Goal: Task Accomplishment & Management: Manage account settings

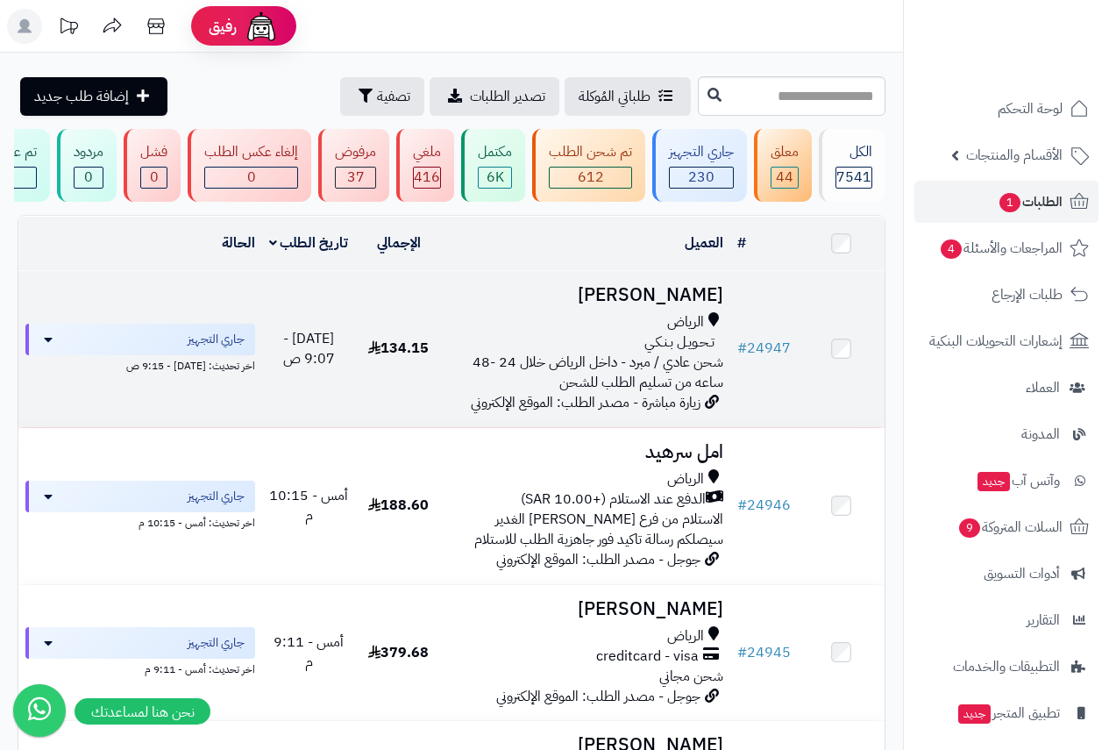
click at [588, 324] on div "الرياض" at bounding box center [586, 322] width 274 height 20
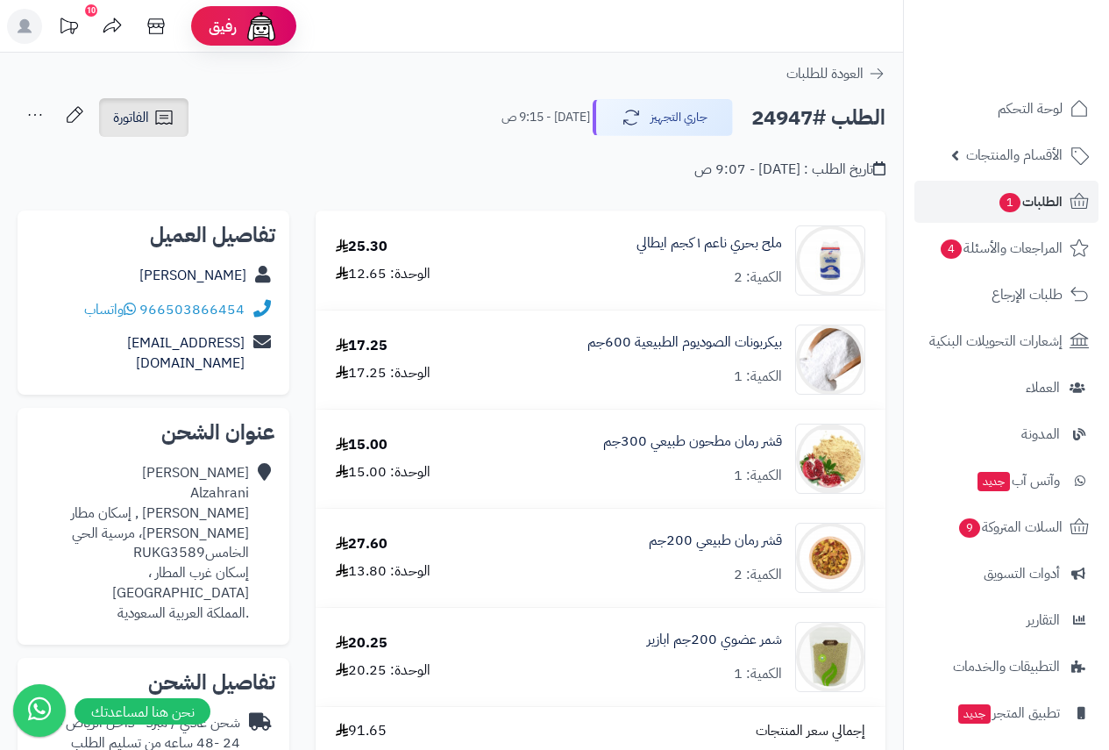
click at [139, 104] on link "الفاتورة" at bounding box center [143, 117] width 89 height 39
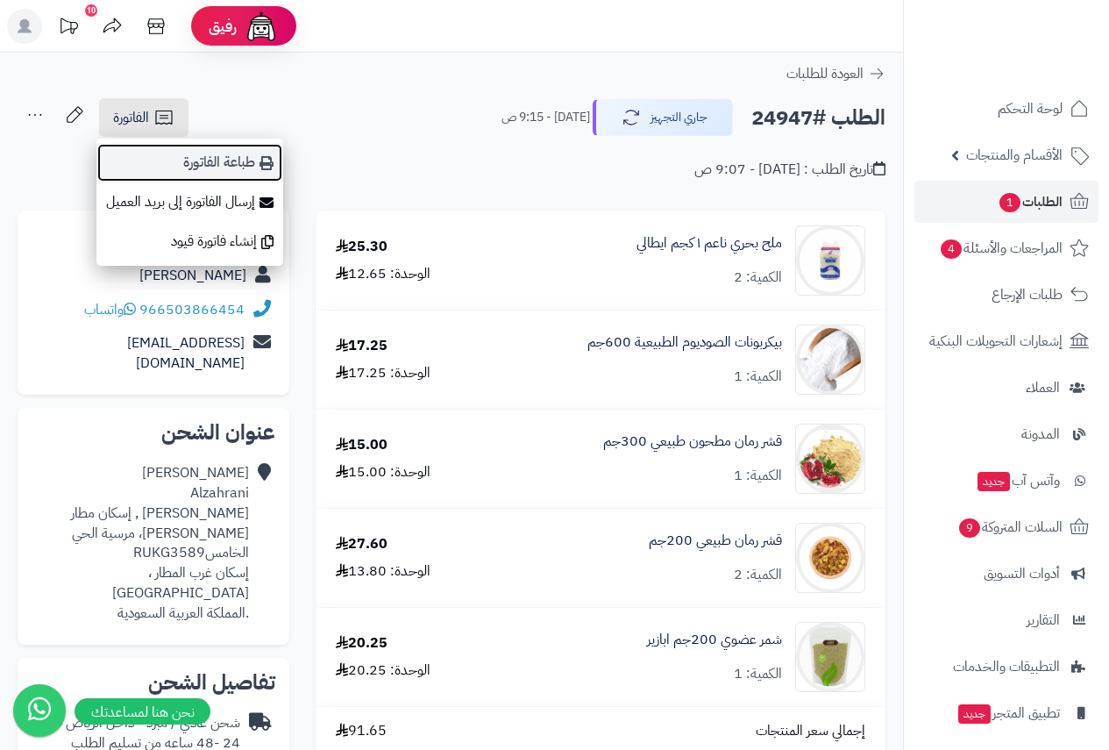
click at [220, 165] on link "طباعة الفاتورة" at bounding box center [189, 162] width 187 height 39
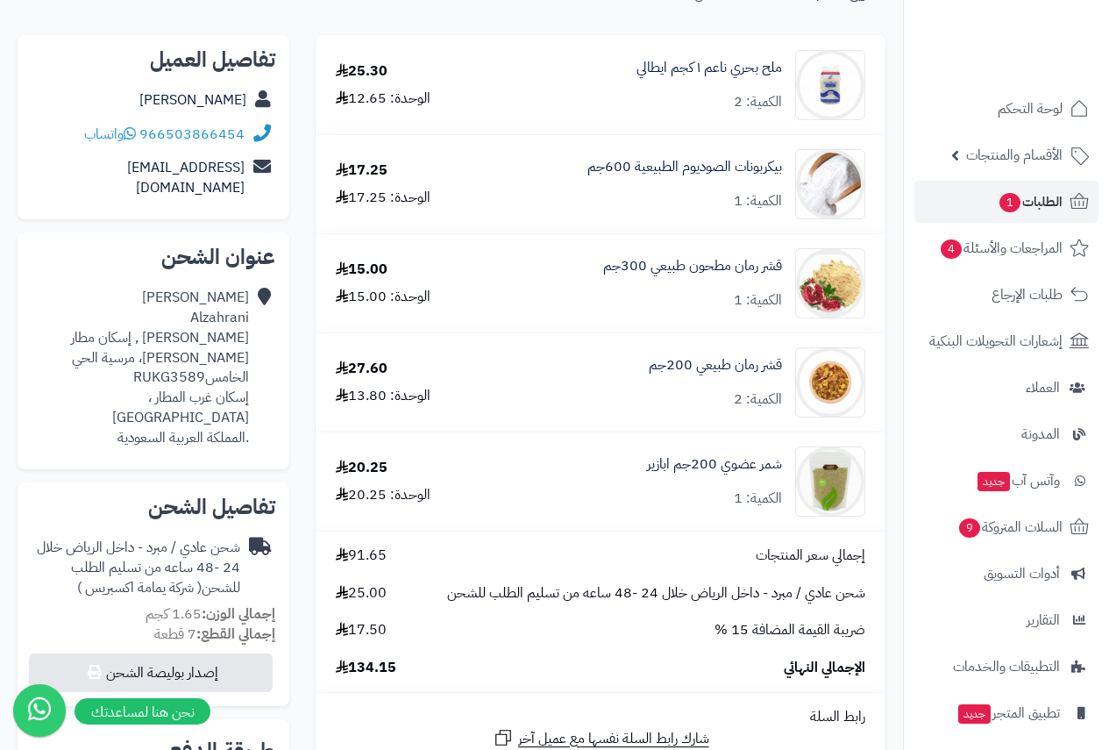
scroll to position [88, 0]
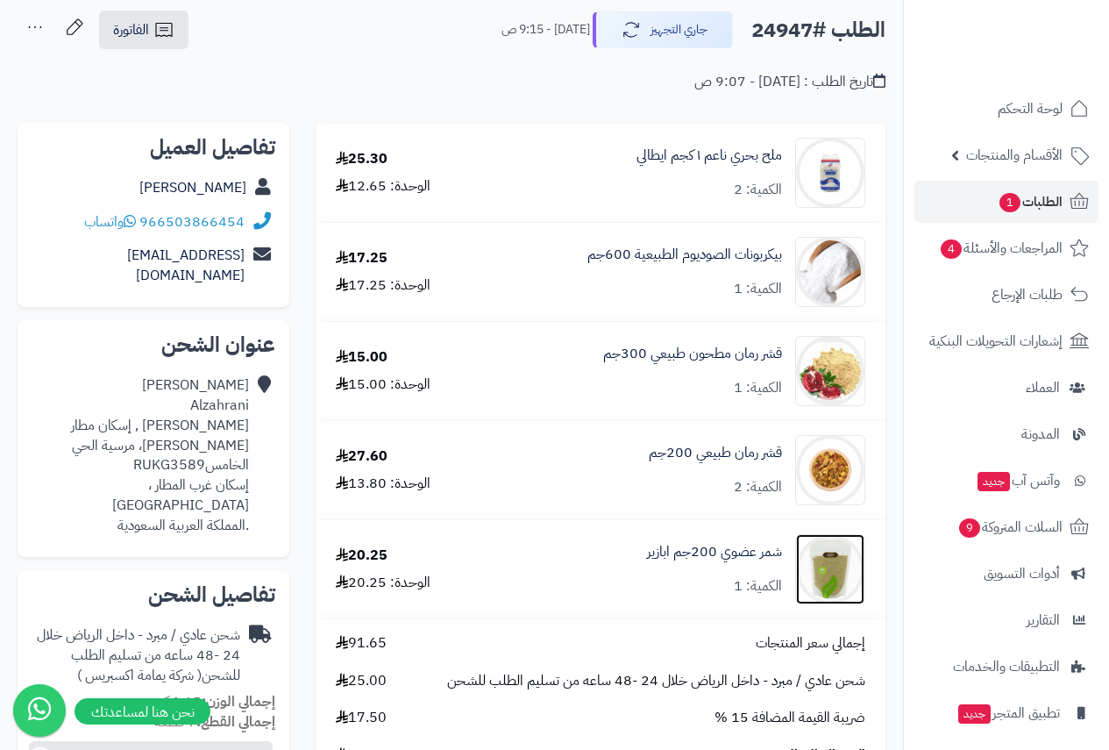
click at [828, 579] on img at bounding box center [830, 569] width 68 height 70
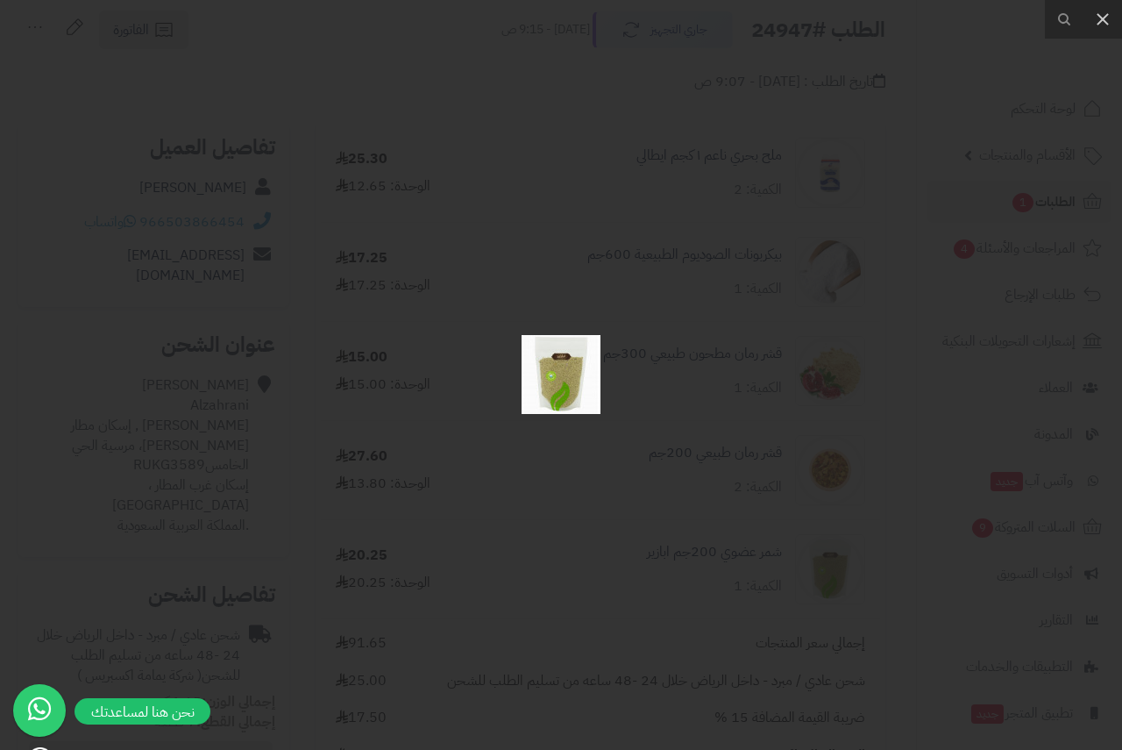
click at [568, 378] on img at bounding box center [561, 374] width 79 height 79
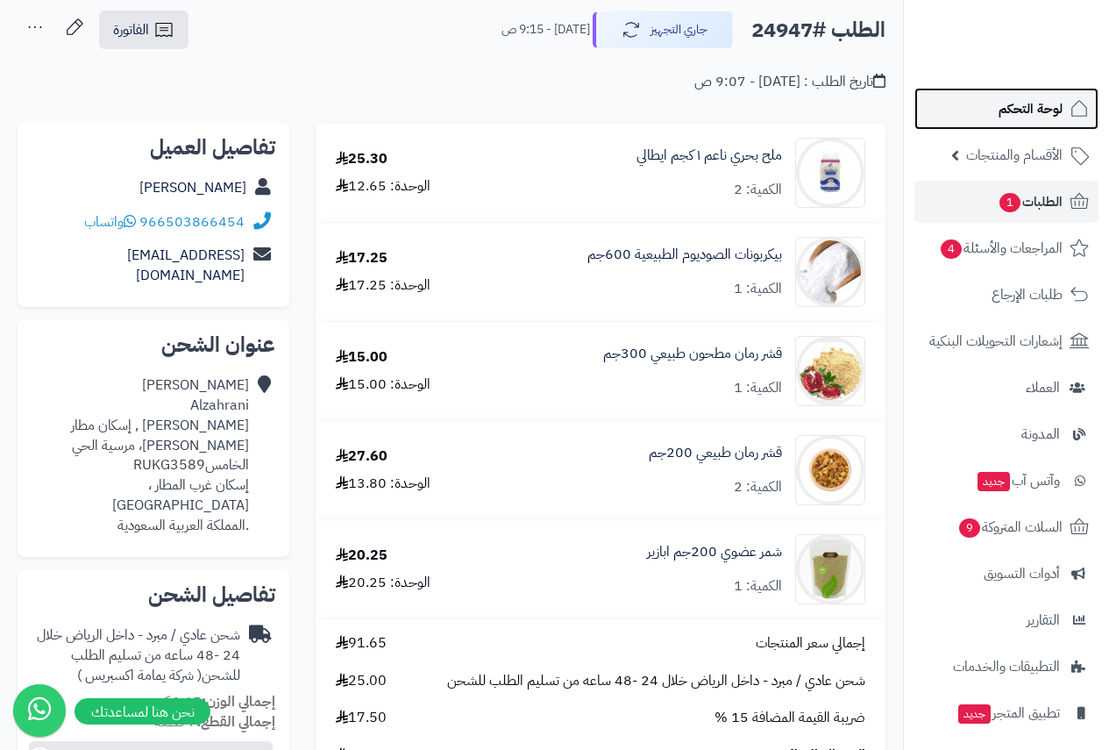
click at [1030, 109] on span "لوحة التحكم" at bounding box center [1031, 108] width 64 height 25
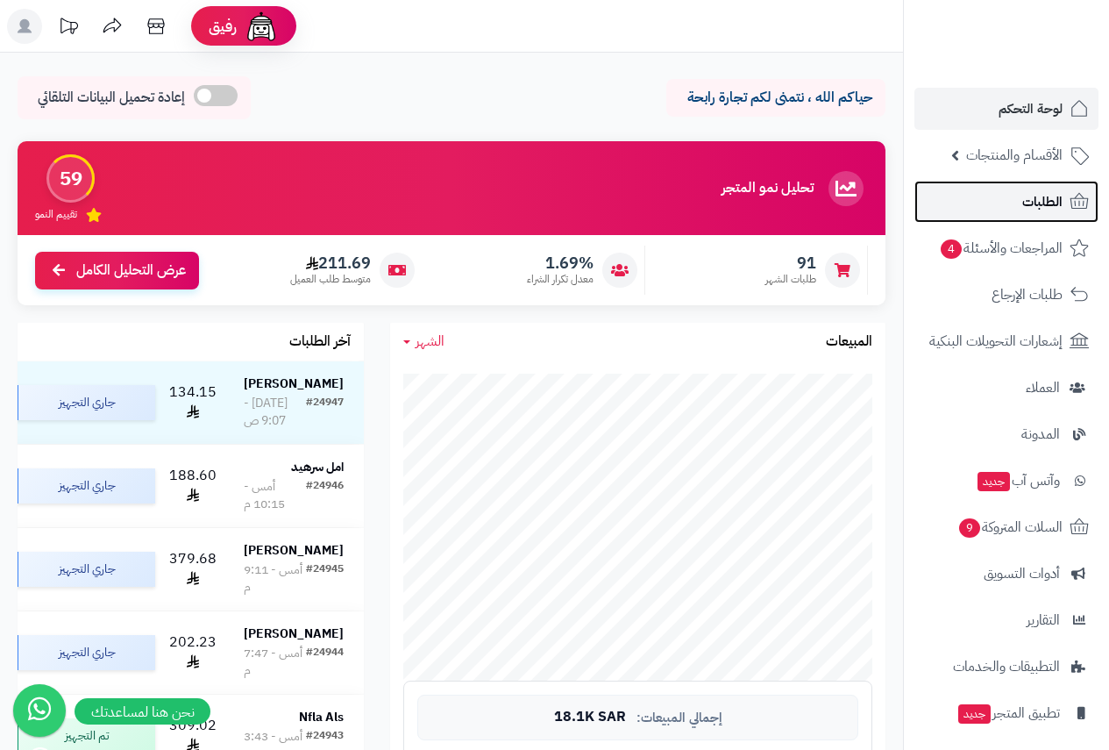
click at [1046, 205] on span "الطلبات" at bounding box center [1042, 201] width 40 height 25
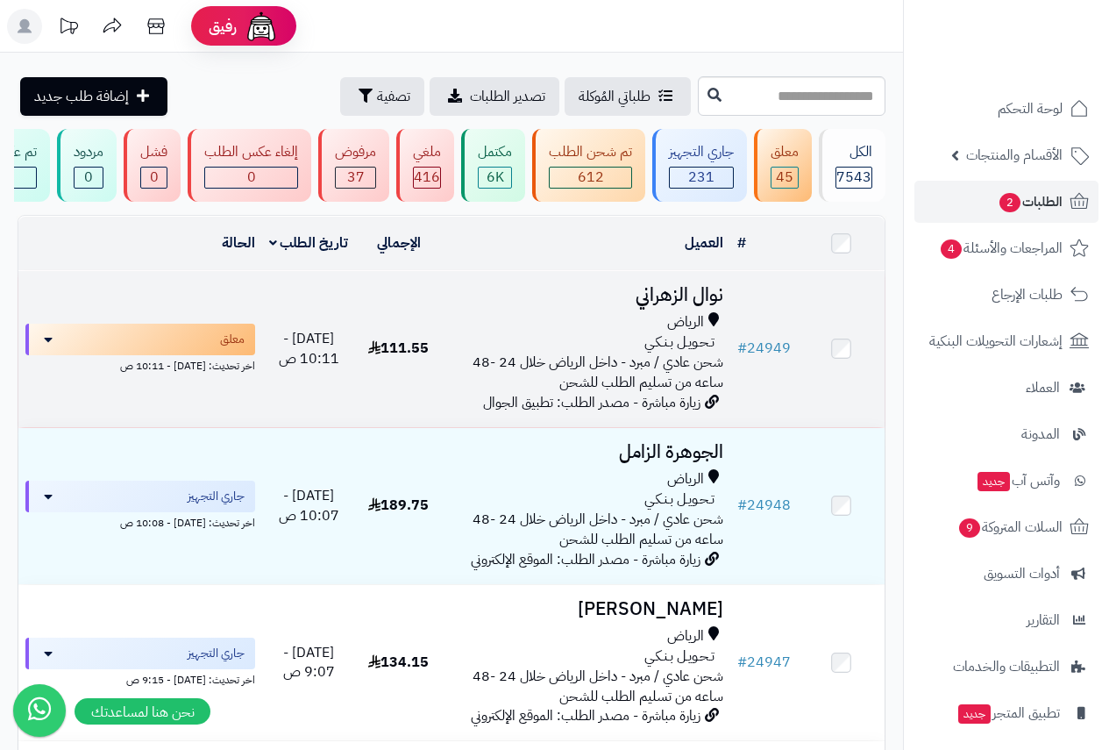
click at [681, 305] on h3 "نوال الزهراني" at bounding box center [586, 295] width 274 height 20
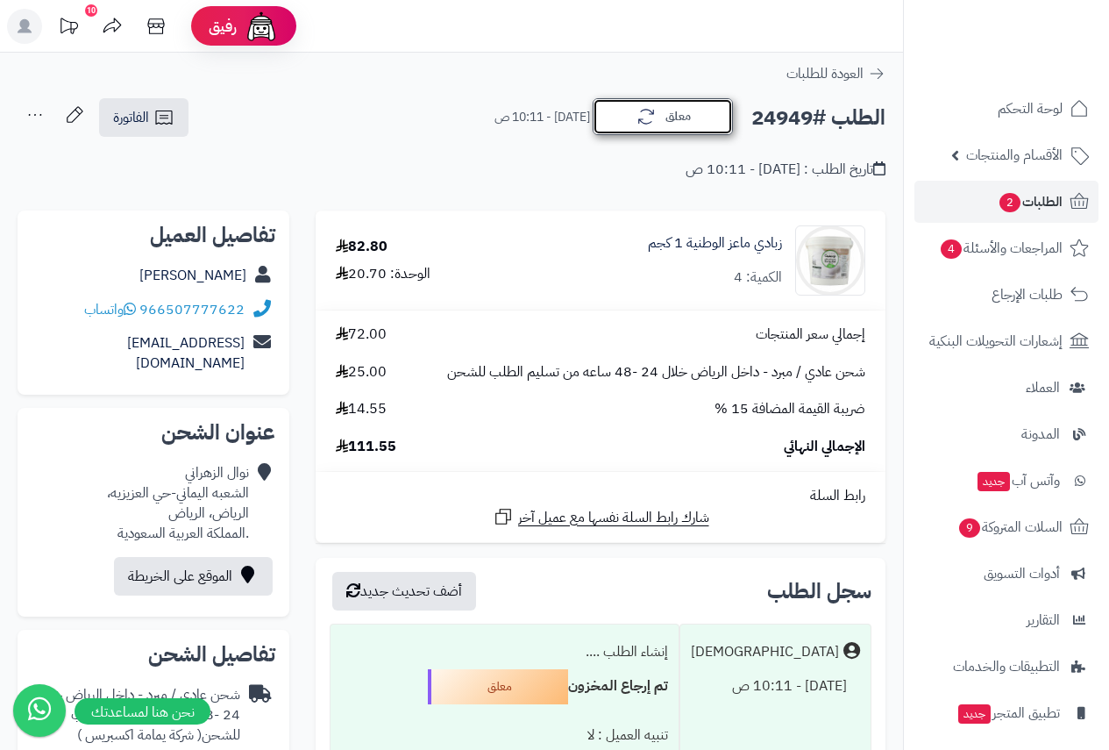
click at [688, 119] on button "معلق" at bounding box center [663, 116] width 140 height 37
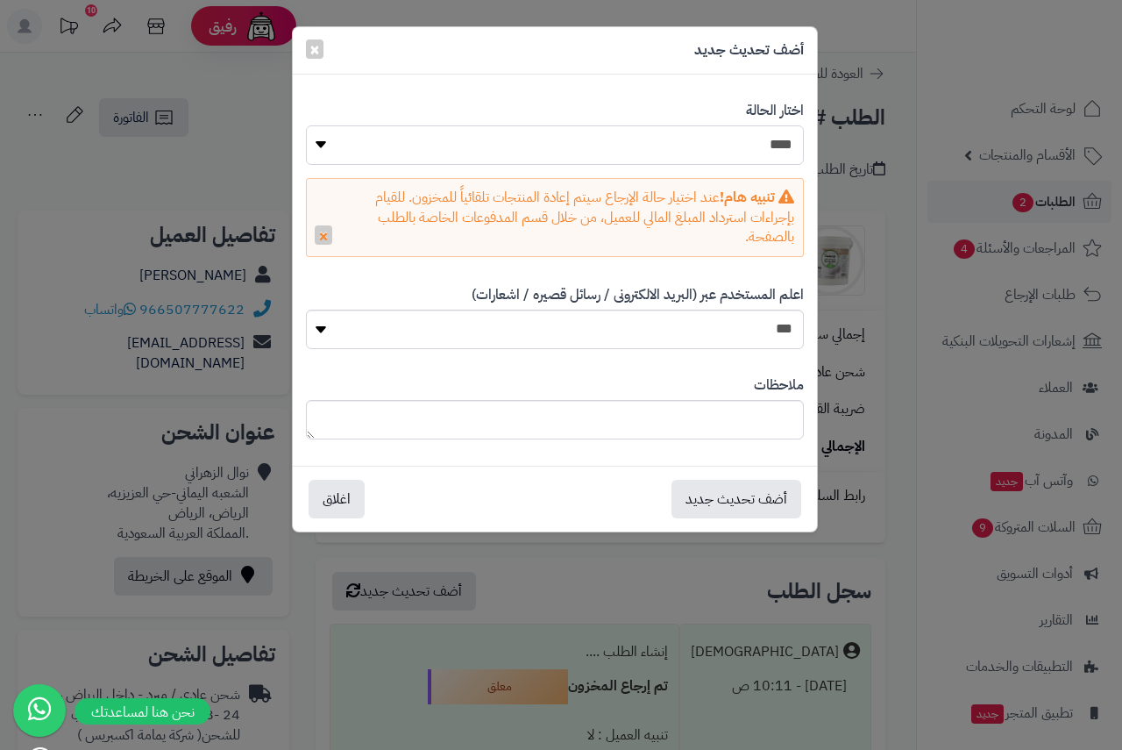
click at [750, 143] on select "**********" at bounding box center [555, 144] width 498 height 39
select select "**"
click at [306, 125] on select "**********" at bounding box center [555, 144] width 498 height 39
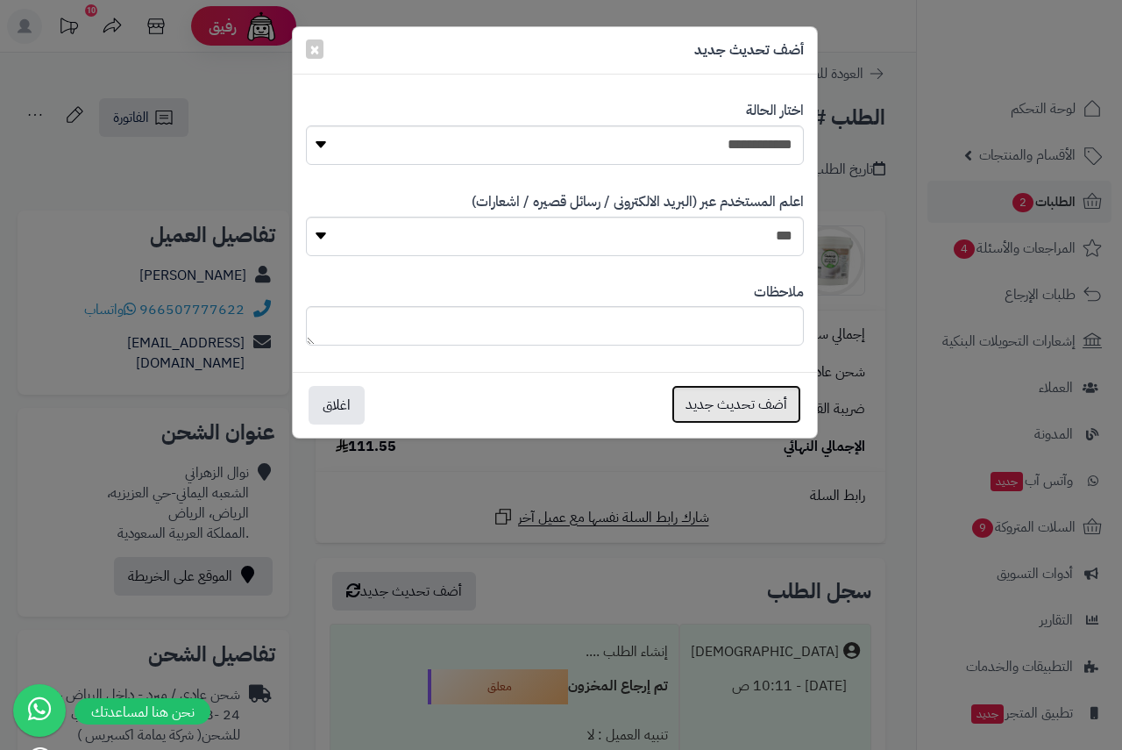
click at [733, 407] on button "أضف تحديث جديد" at bounding box center [737, 404] width 130 height 39
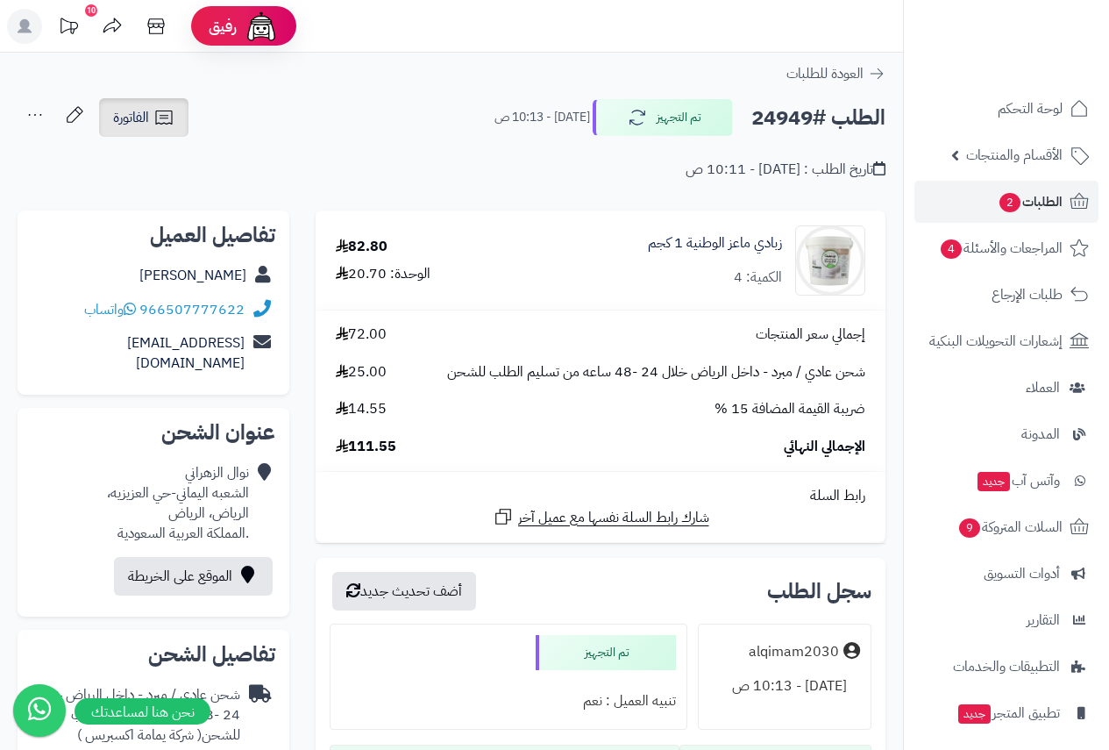
click at [143, 115] on span "الفاتورة" at bounding box center [131, 117] width 36 height 21
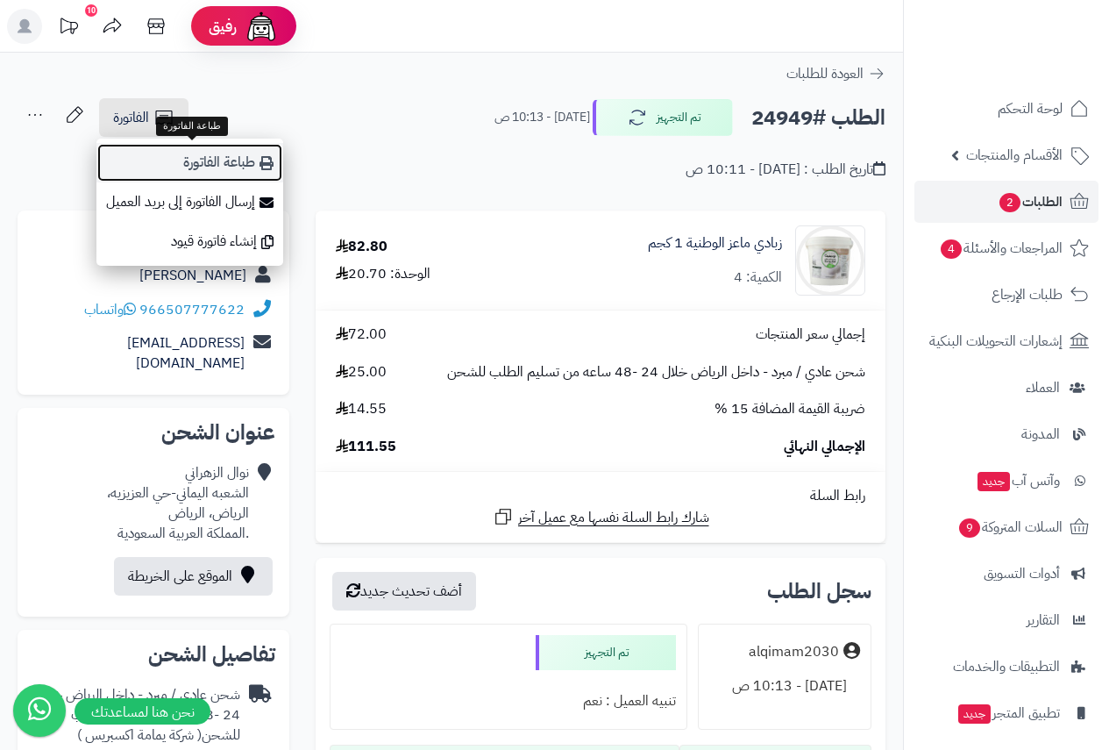
click at [181, 165] on link "طباعة الفاتورة" at bounding box center [189, 162] width 187 height 39
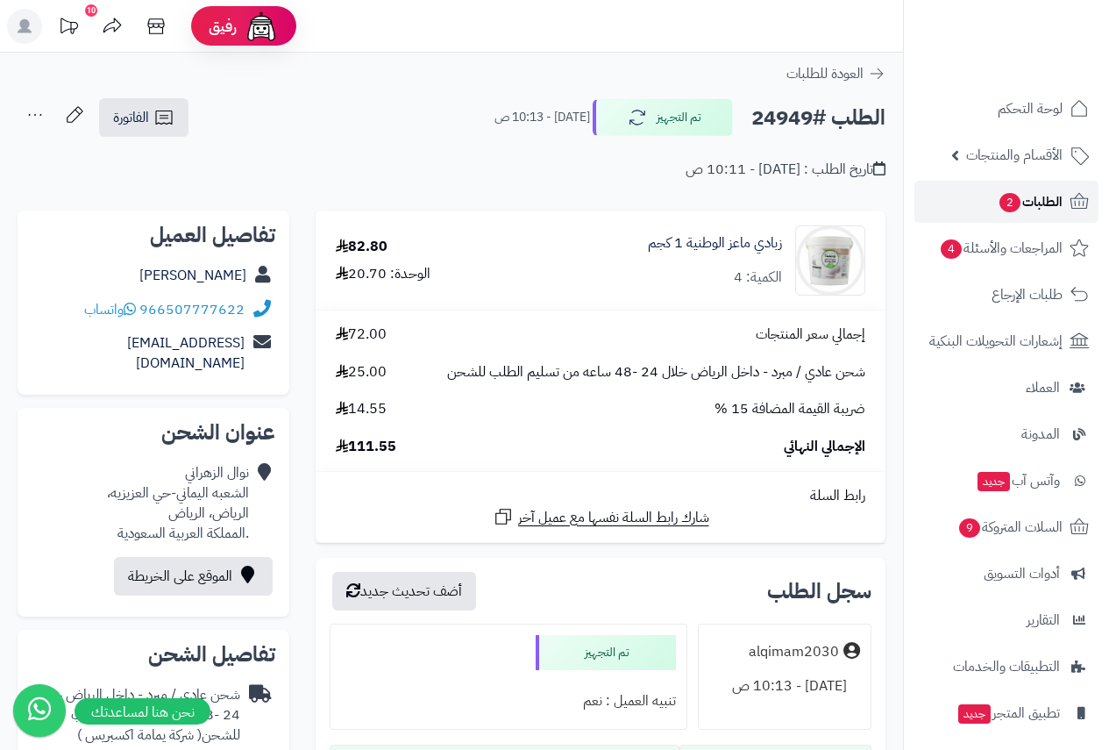
click at [1027, 196] on span "الطلبات 2" at bounding box center [1030, 201] width 65 height 25
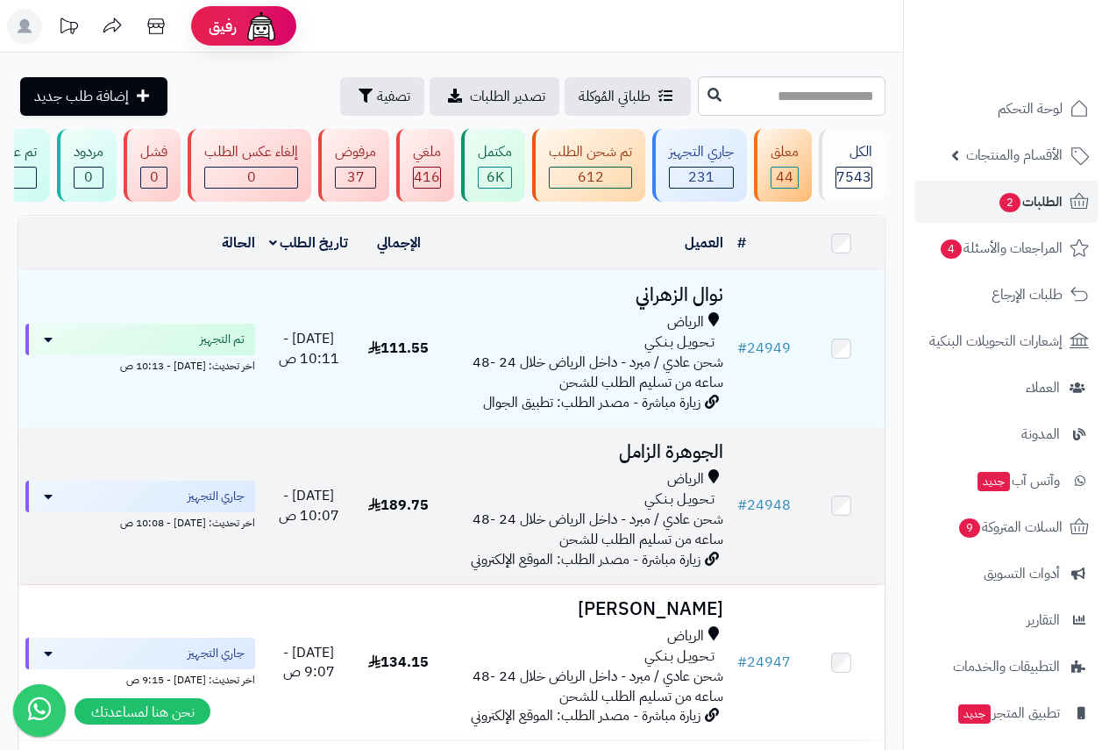
click at [651, 462] on h3 "الجوهرة الزامل" at bounding box center [586, 452] width 274 height 20
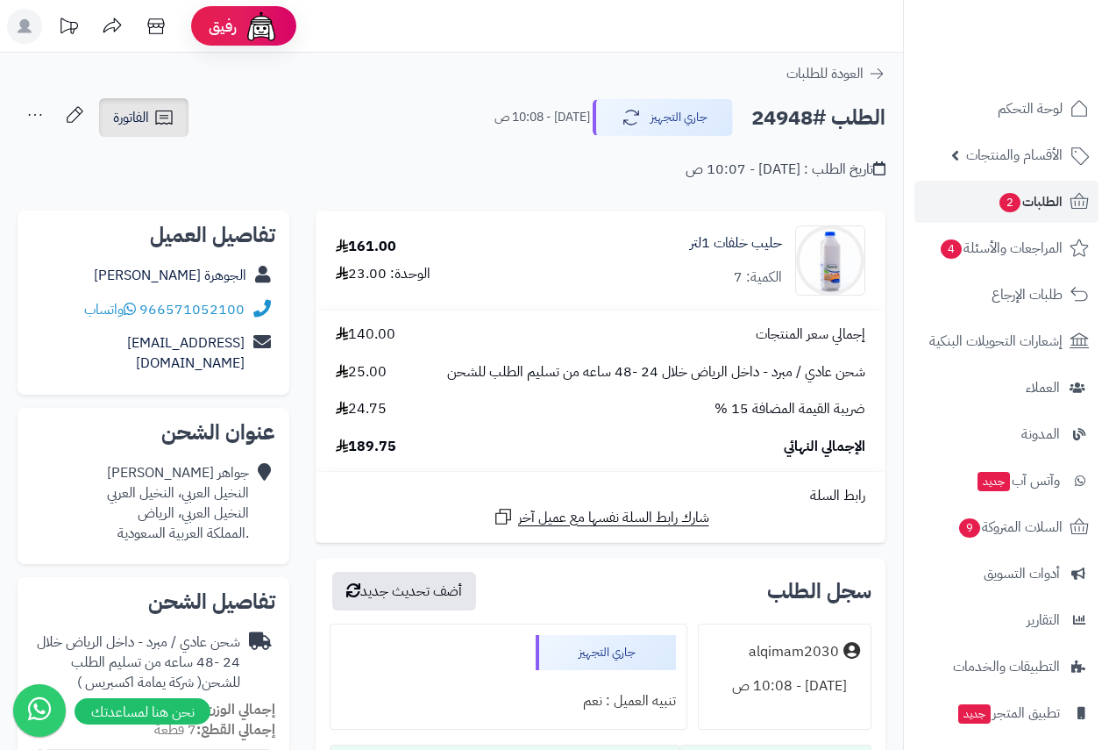
click at [138, 120] on span "الفاتورة" at bounding box center [131, 117] width 36 height 21
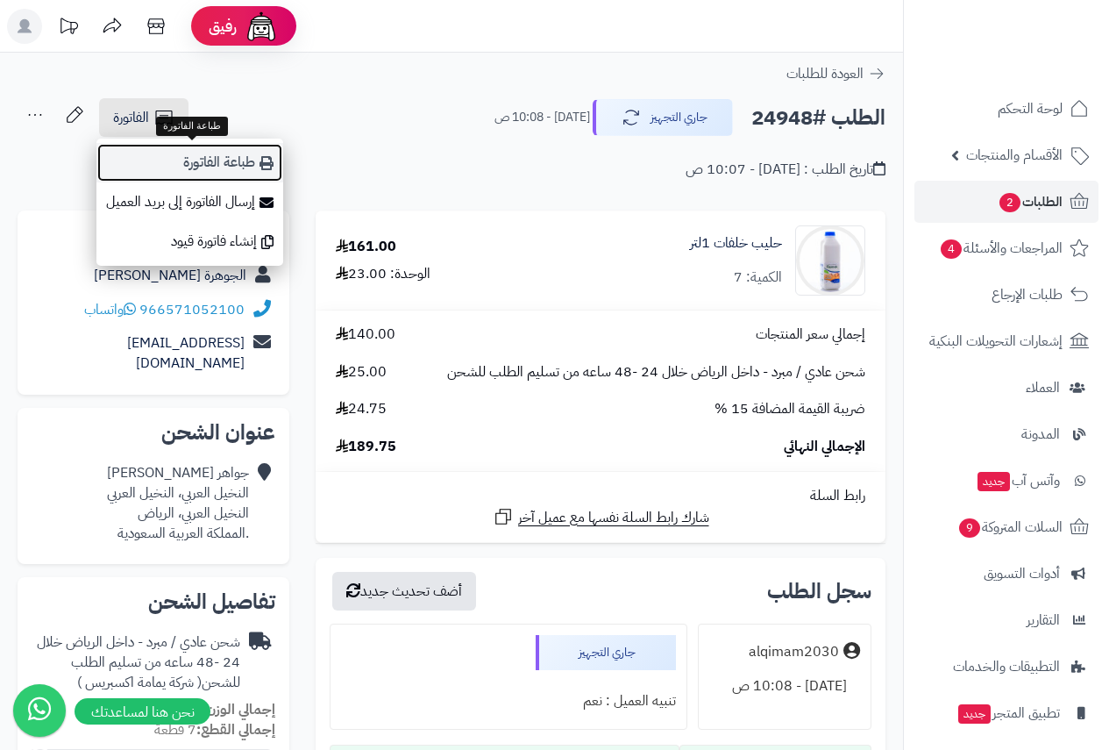
click at [210, 167] on link "طباعة الفاتورة" at bounding box center [189, 162] width 187 height 39
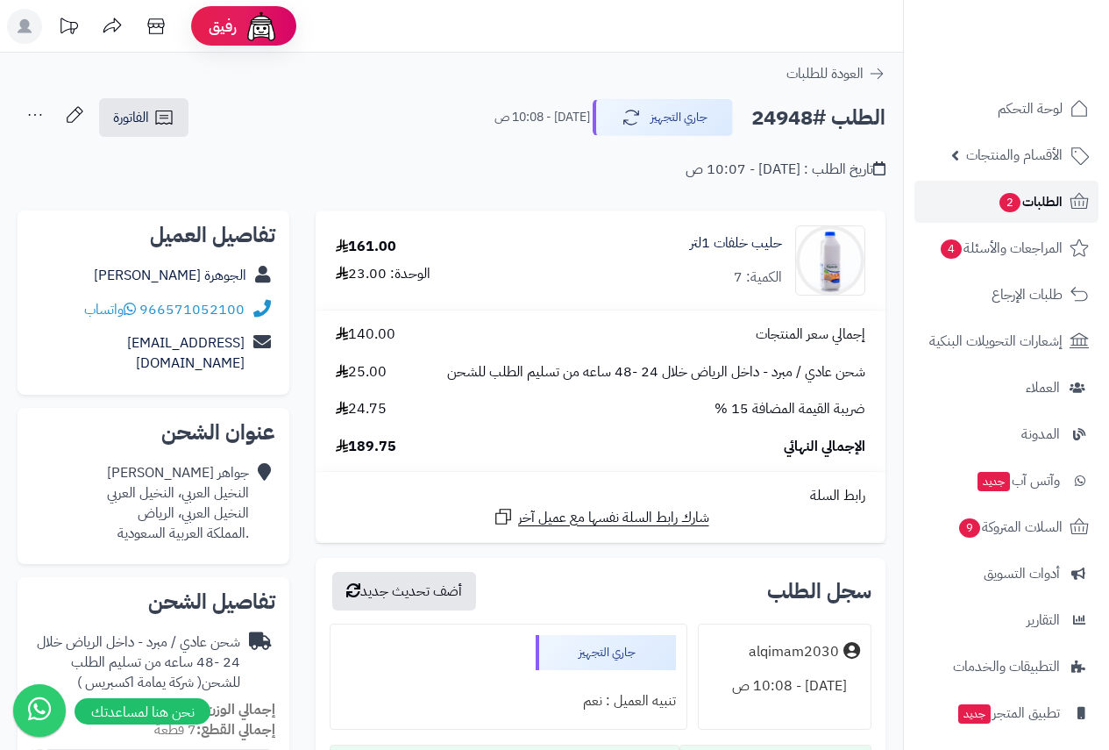
click at [1023, 196] on span "الطلبات 2" at bounding box center [1030, 201] width 65 height 25
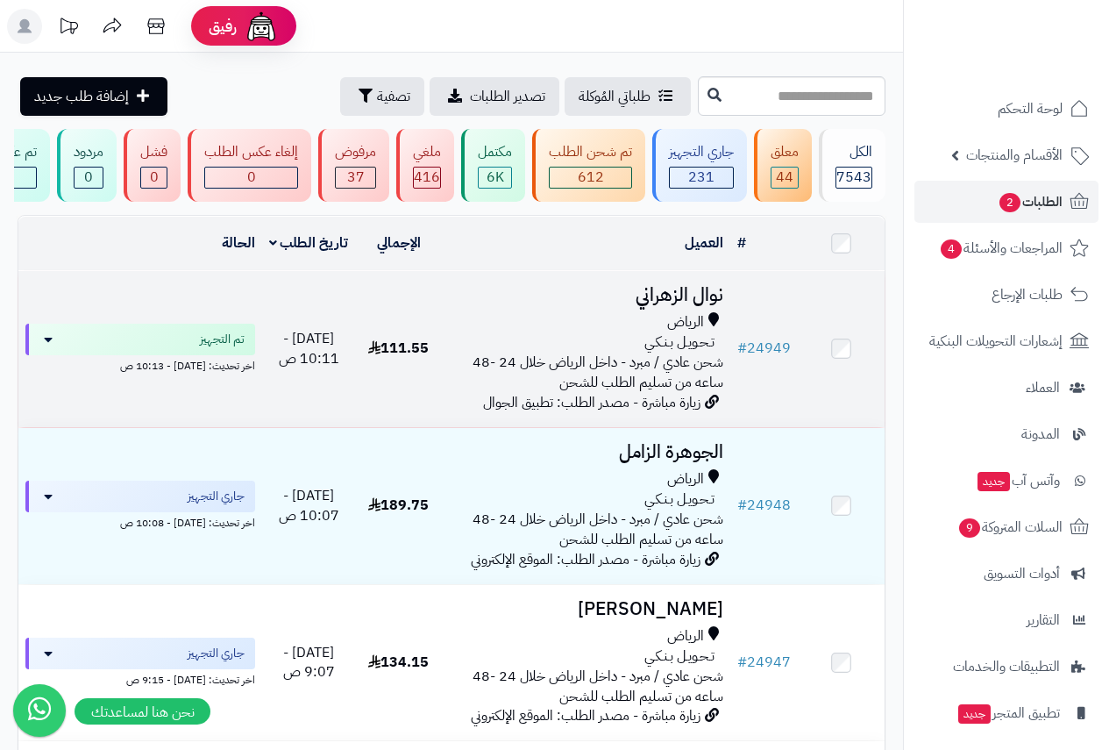
click at [680, 362] on span "شحن عادي / مبرد - داخل الرياض خلال 24 -48 ساعه من تسليم الطلب للشحن" at bounding box center [598, 372] width 251 height 41
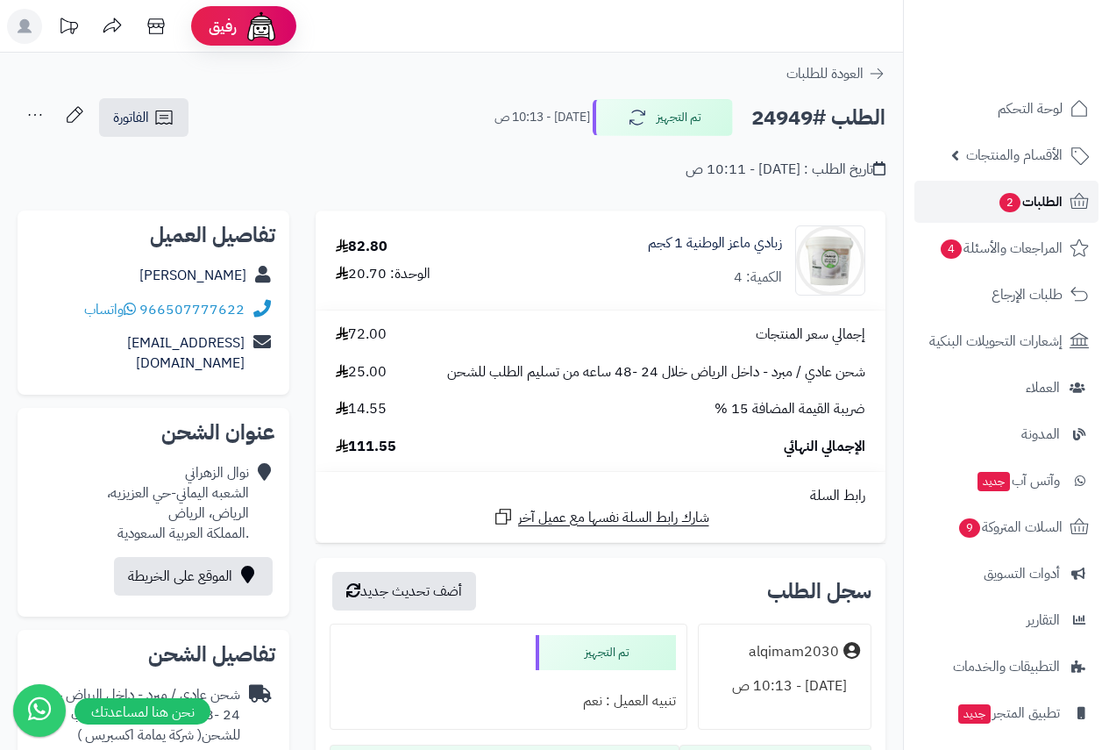
click at [1016, 199] on span "2" at bounding box center [1009, 202] width 21 height 19
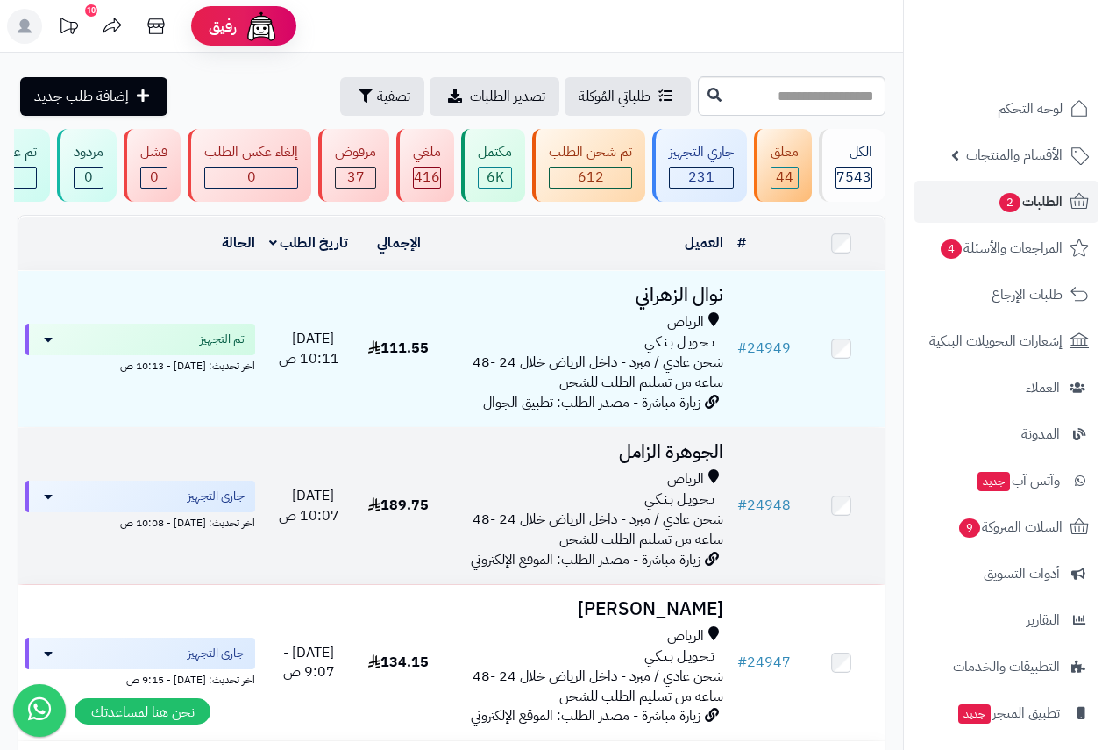
click at [677, 462] on h3 "الجوهرة الزامل" at bounding box center [586, 452] width 274 height 20
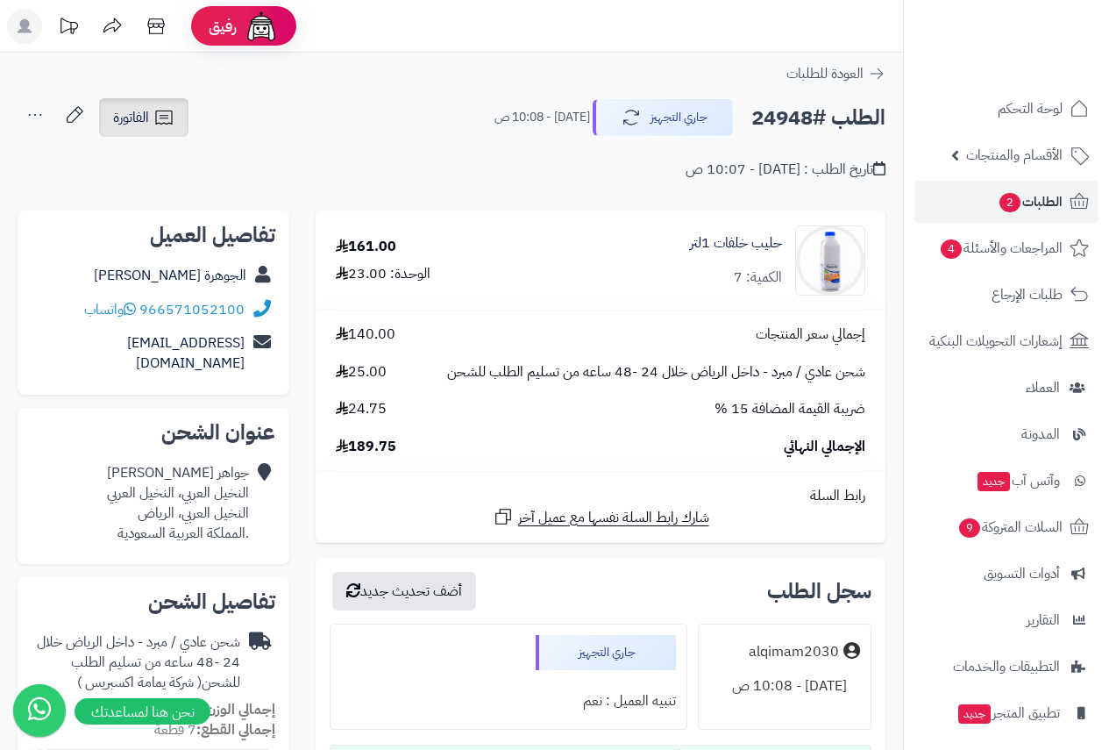
click at [130, 120] on span "الفاتورة" at bounding box center [131, 117] width 36 height 21
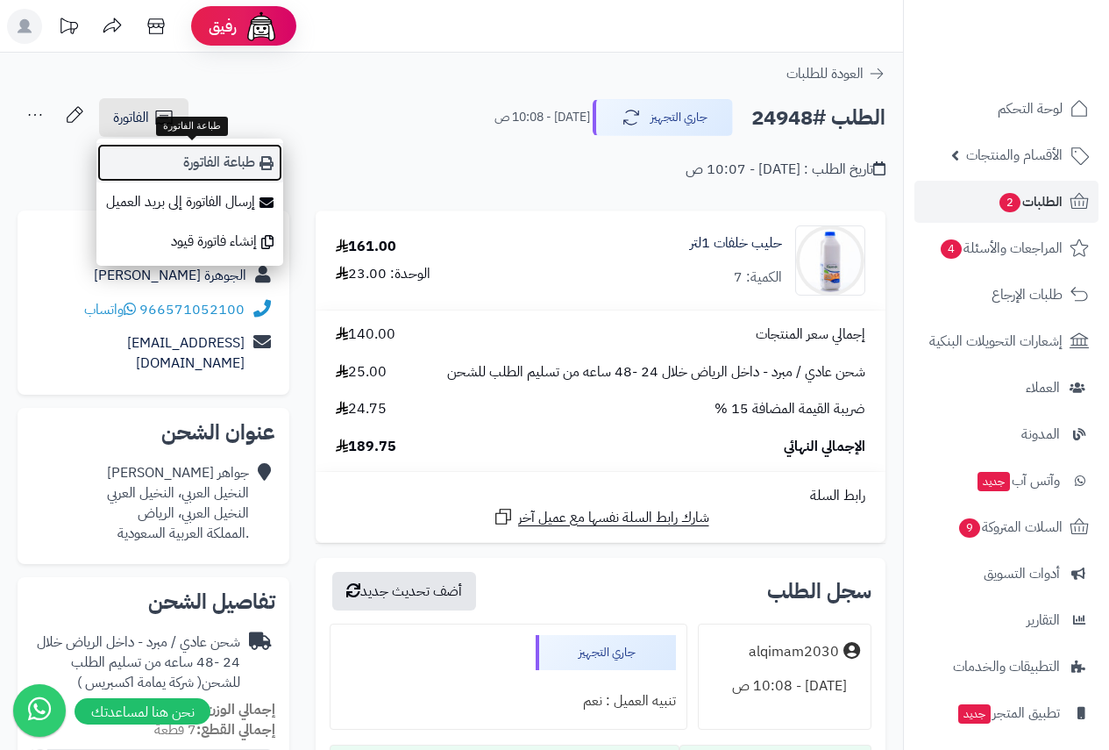
click at [208, 155] on link "طباعة الفاتورة" at bounding box center [189, 162] width 187 height 39
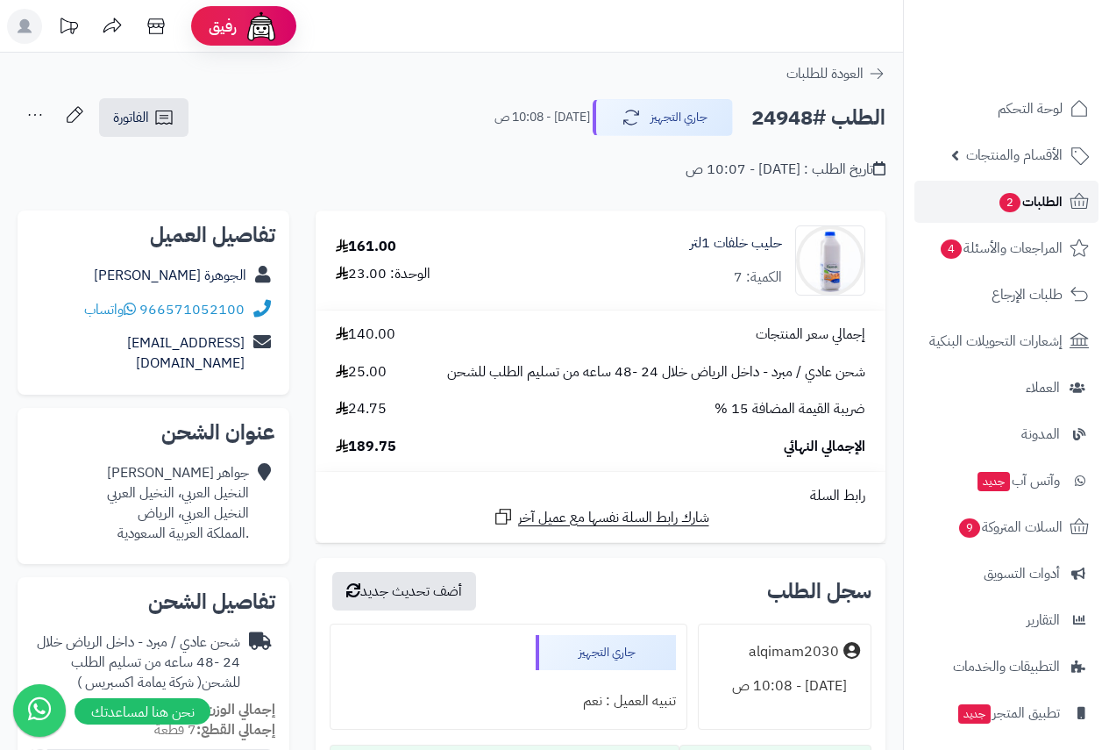
click at [1034, 196] on span "الطلبات 2" at bounding box center [1030, 201] width 65 height 25
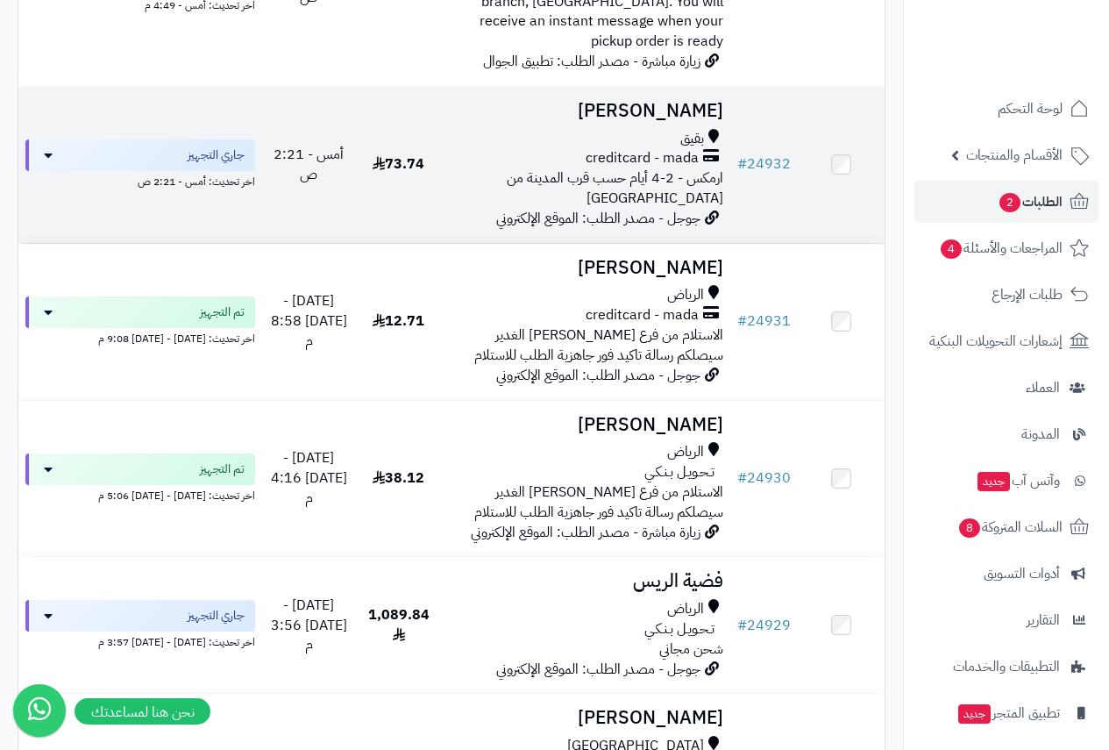
scroll to position [1753, 0]
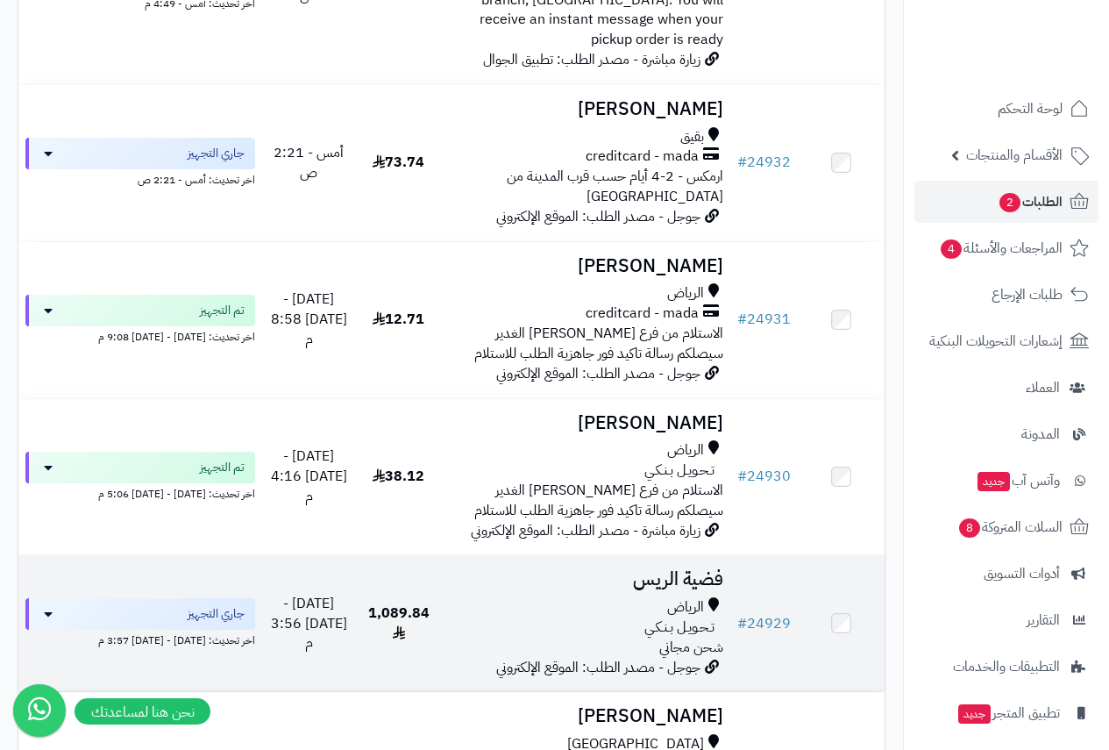
click at [639, 569] on h3 "فضية الريس" at bounding box center [586, 579] width 274 height 20
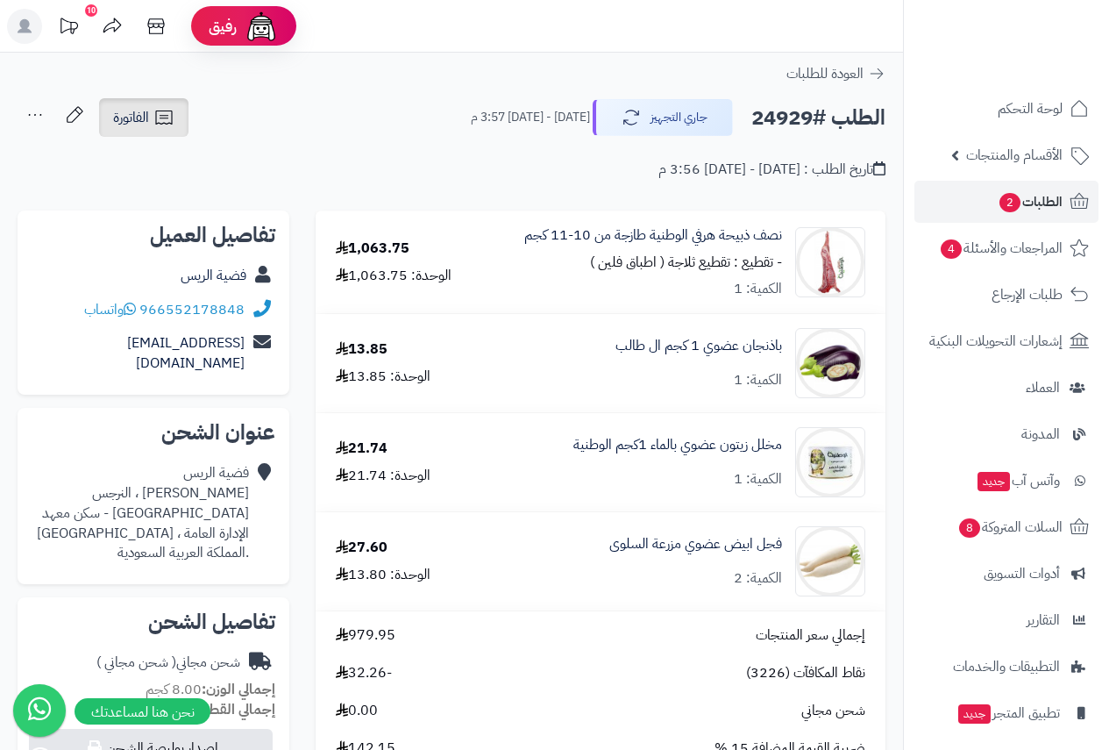
click at [120, 107] on span "الفاتورة" at bounding box center [131, 117] width 36 height 21
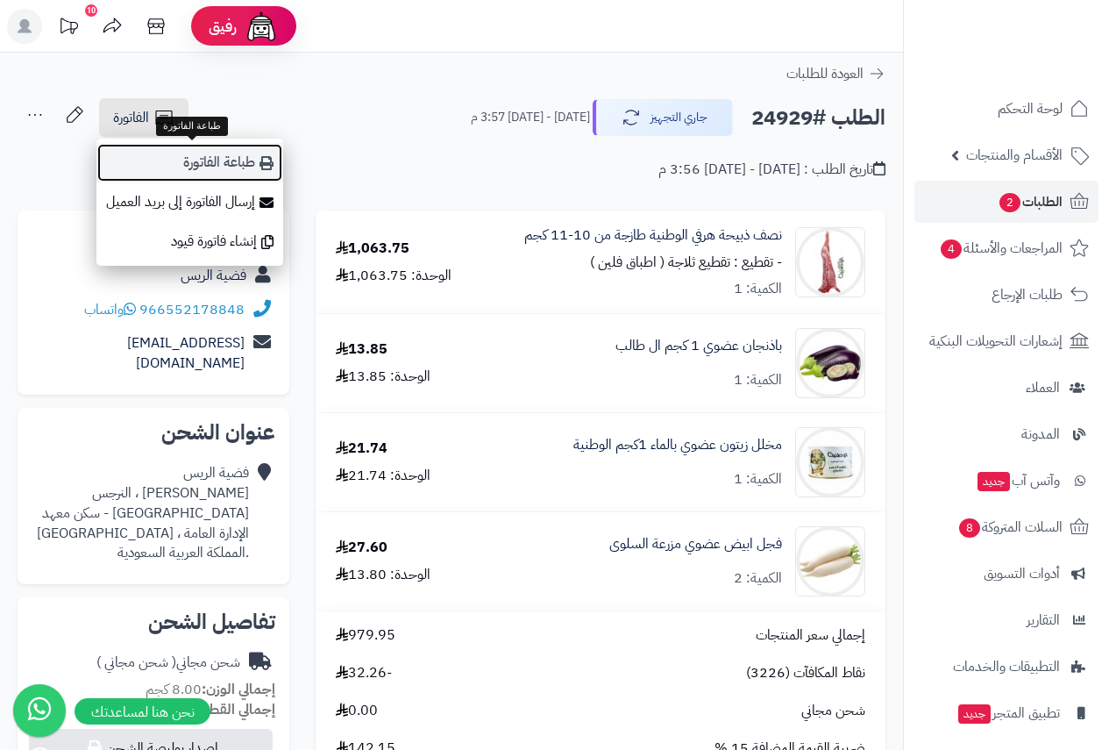
click at [203, 160] on link "طباعة الفاتورة" at bounding box center [189, 162] width 187 height 39
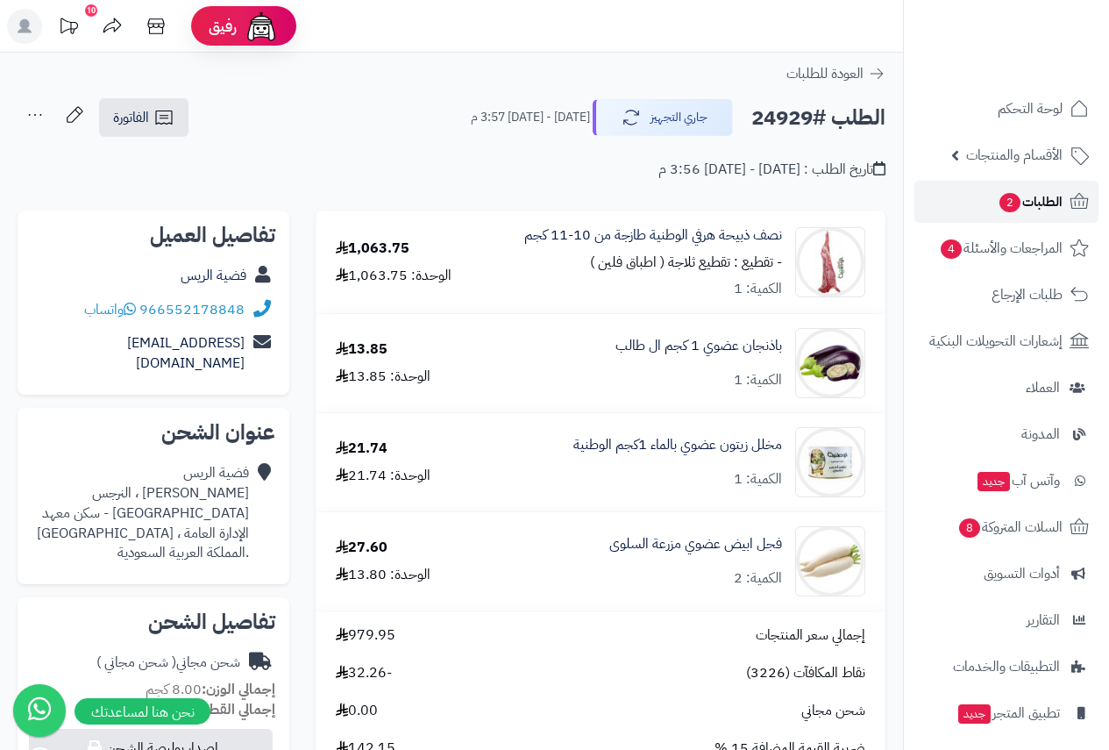
click at [1047, 192] on span "الطلبات 2" at bounding box center [1030, 201] width 65 height 25
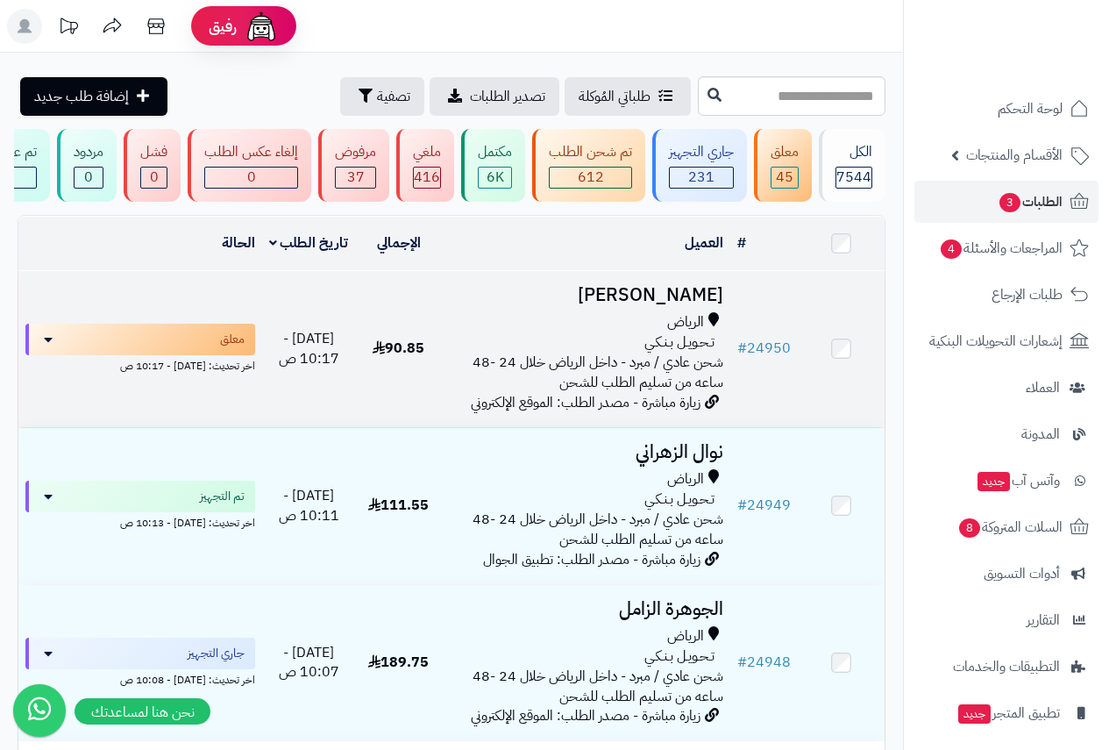
click at [658, 305] on h3 "[PERSON_NAME]" at bounding box center [586, 295] width 274 height 20
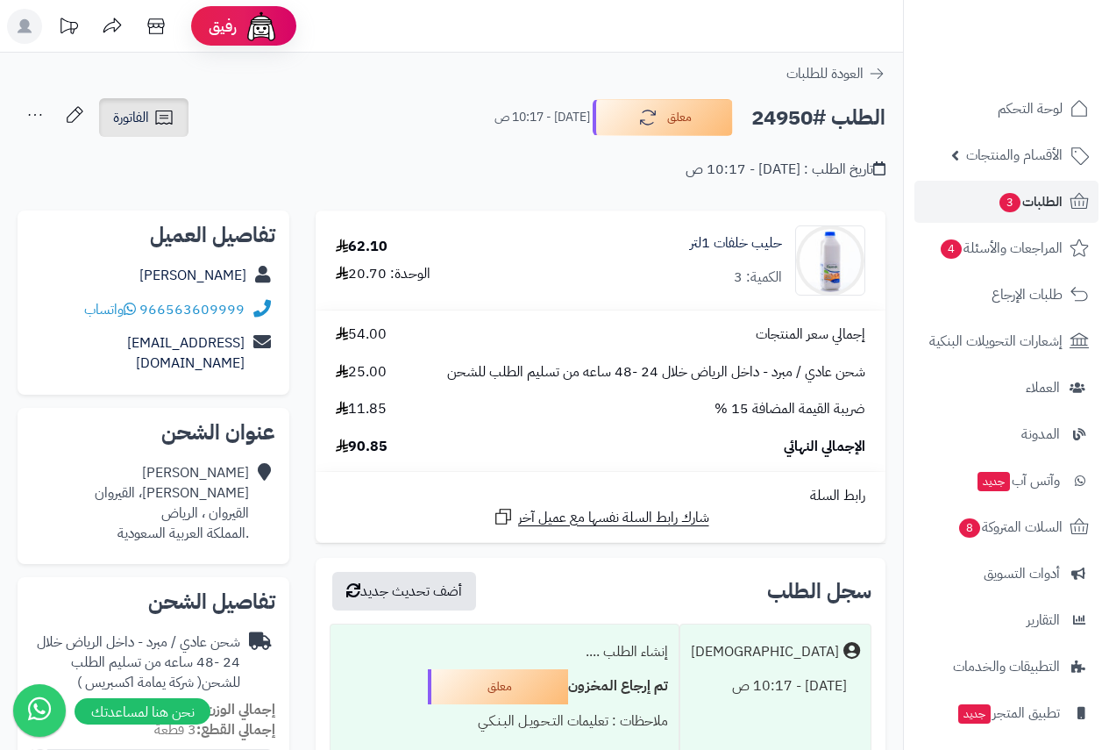
click at [139, 111] on span "الفاتورة" at bounding box center [131, 117] width 36 height 21
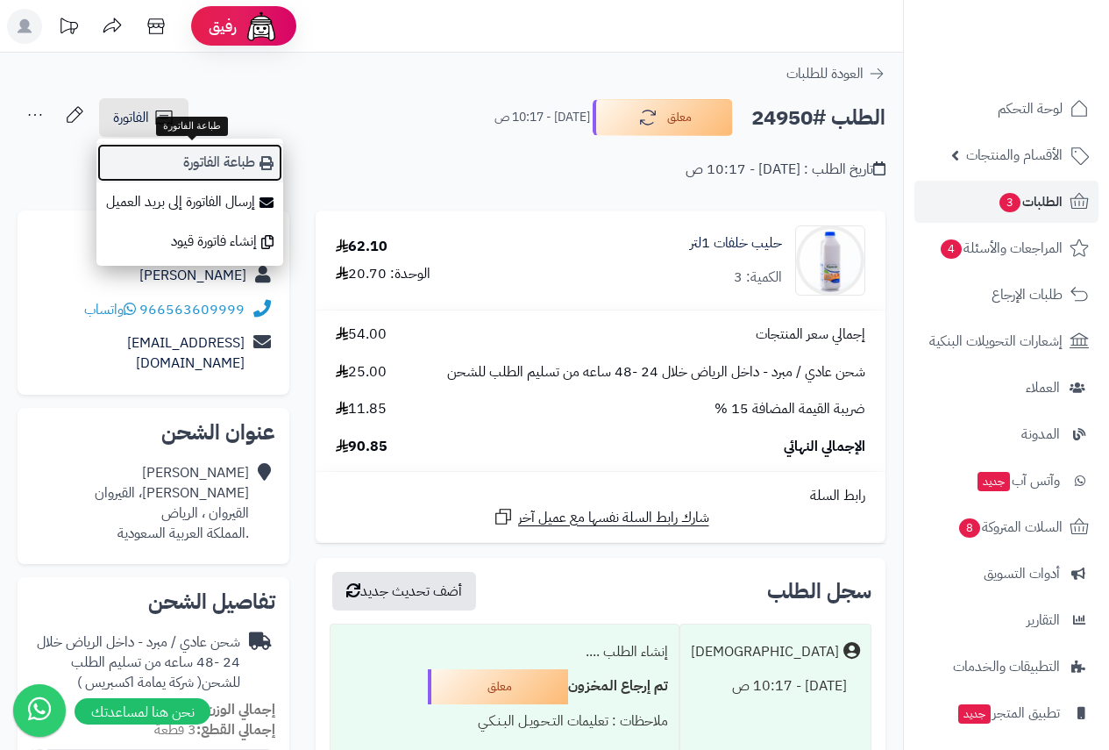
click at [221, 155] on link "طباعة الفاتورة" at bounding box center [189, 162] width 187 height 39
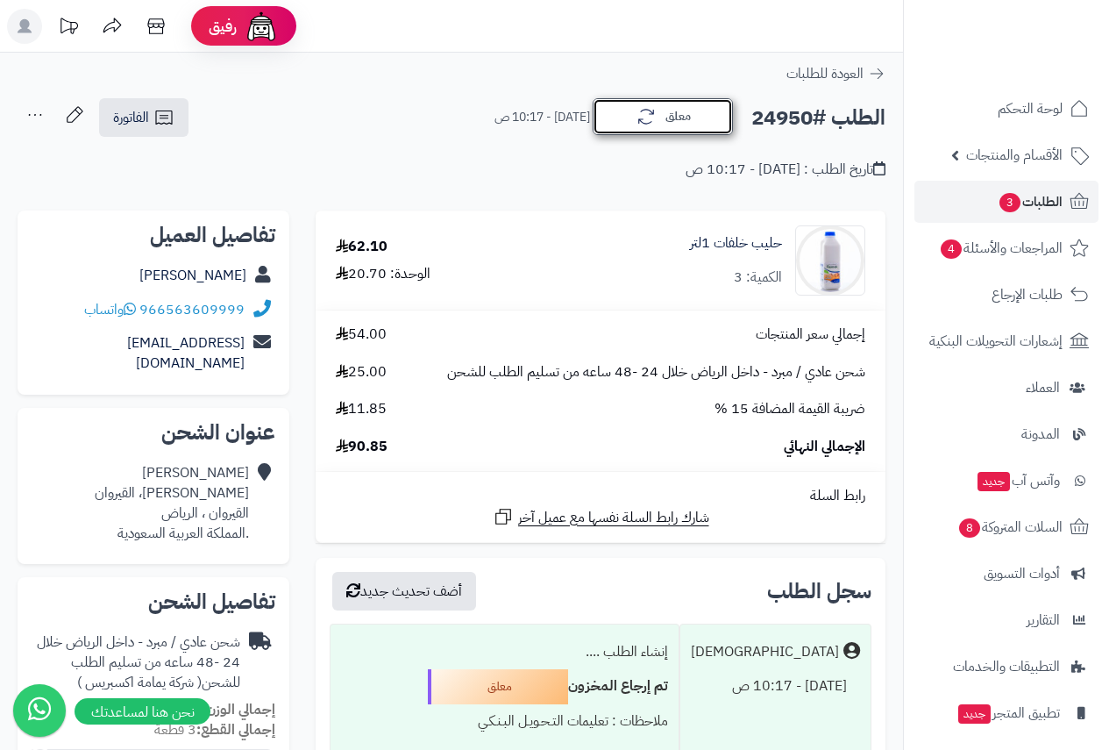
click at [643, 115] on icon "button" at bounding box center [646, 116] width 21 height 21
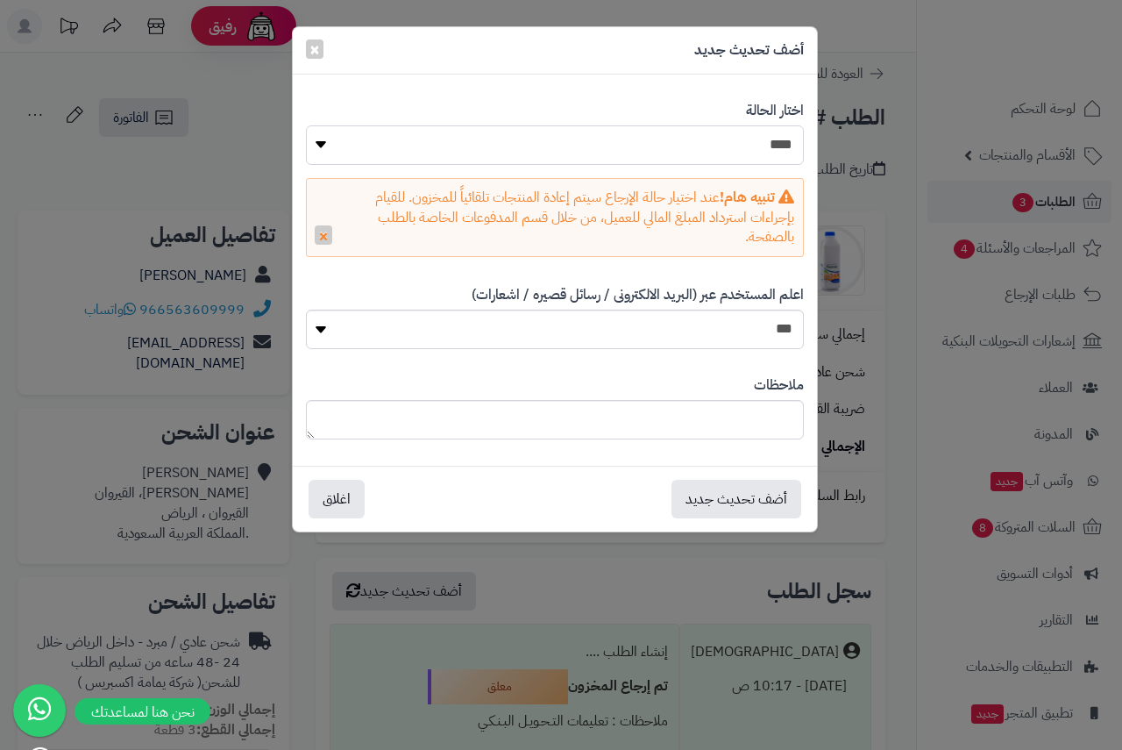
drag, startPoint x: 757, startPoint y: 140, endPoint x: 757, endPoint y: 151, distance: 10.5
click at [757, 140] on select "**********" at bounding box center [555, 144] width 498 height 39
select select "*"
click at [306, 125] on select "**********" at bounding box center [555, 144] width 498 height 39
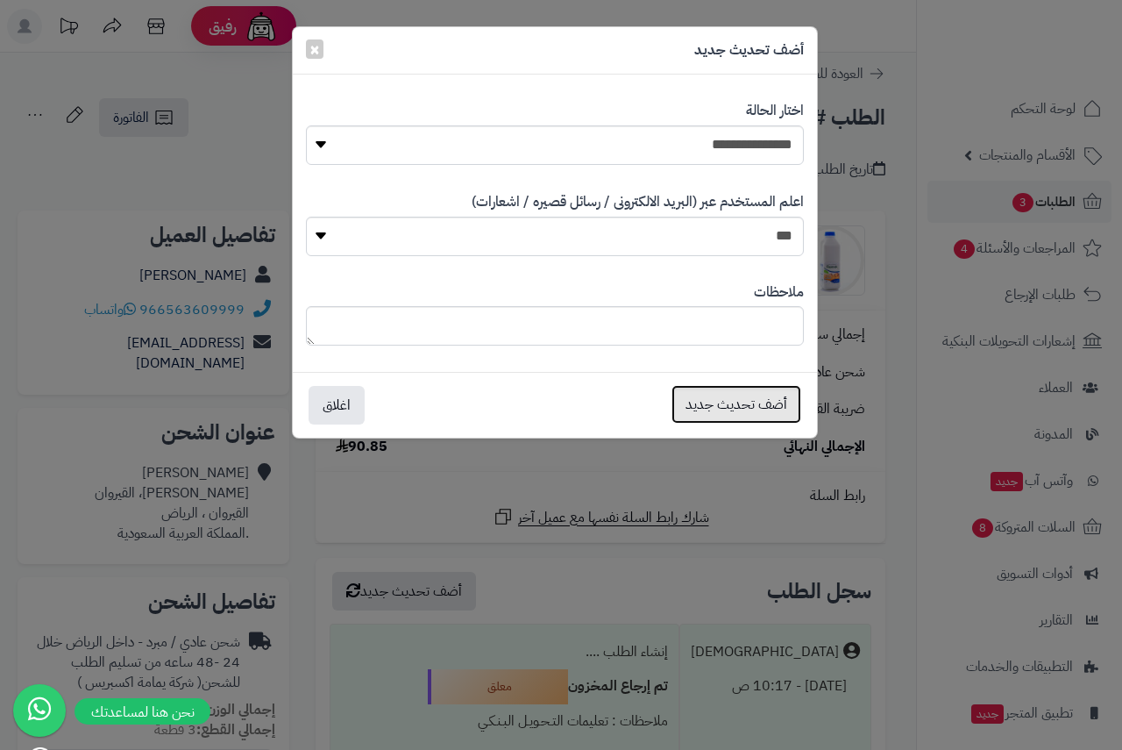
click at [755, 395] on button "أضف تحديث جديد" at bounding box center [737, 404] width 130 height 39
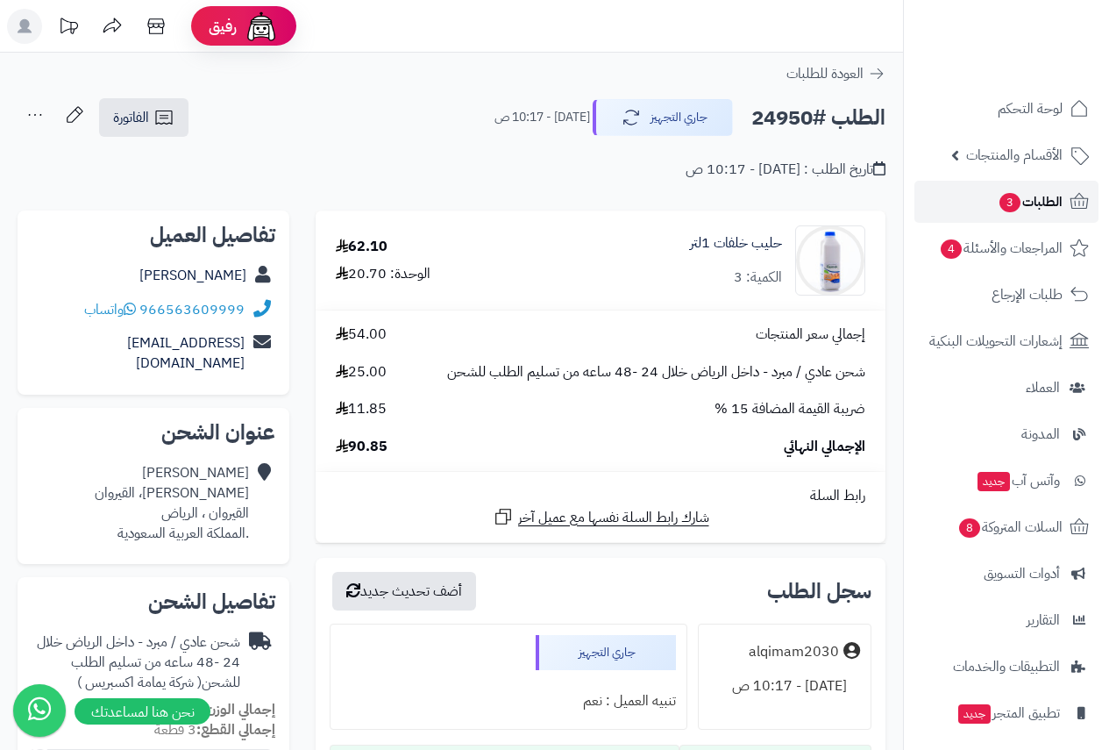
click at [1042, 181] on link "الطلبات 3" at bounding box center [1006, 202] width 184 height 42
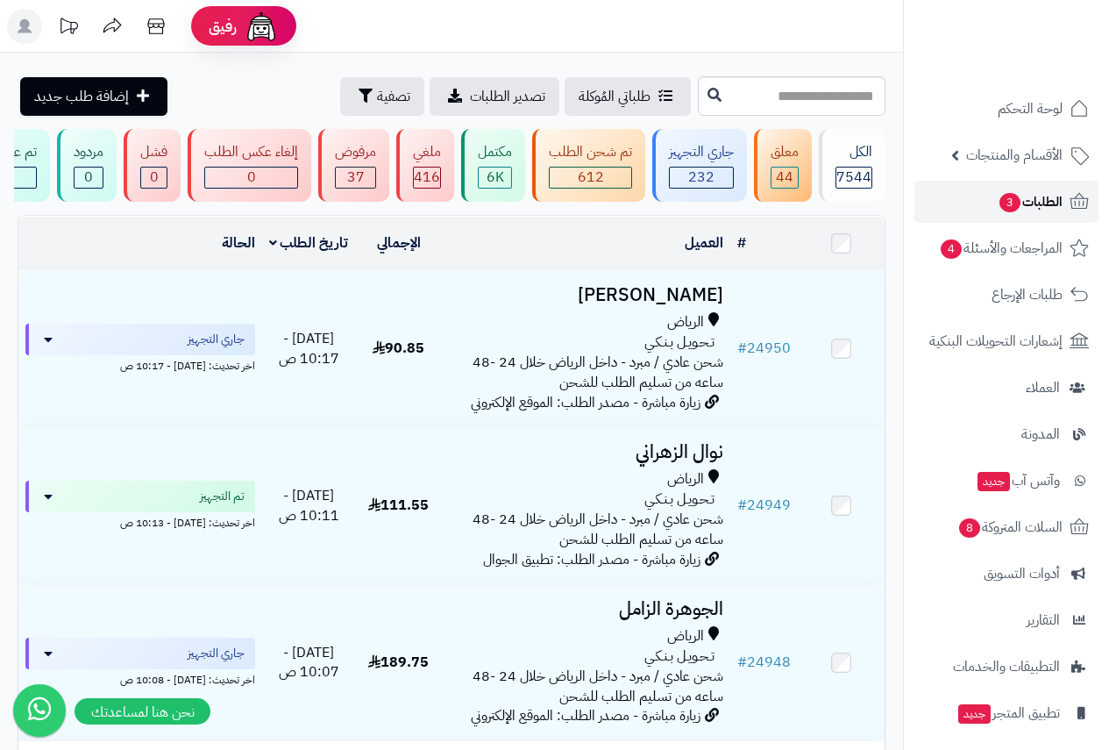
click at [1030, 196] on span "الطلبات 3" at bounding box center [1030, 201] width 65 height 25
click at [1030, 155] on span "الأقسام والمنتجات" at bounding box center [1014, 155] width 96 height 25
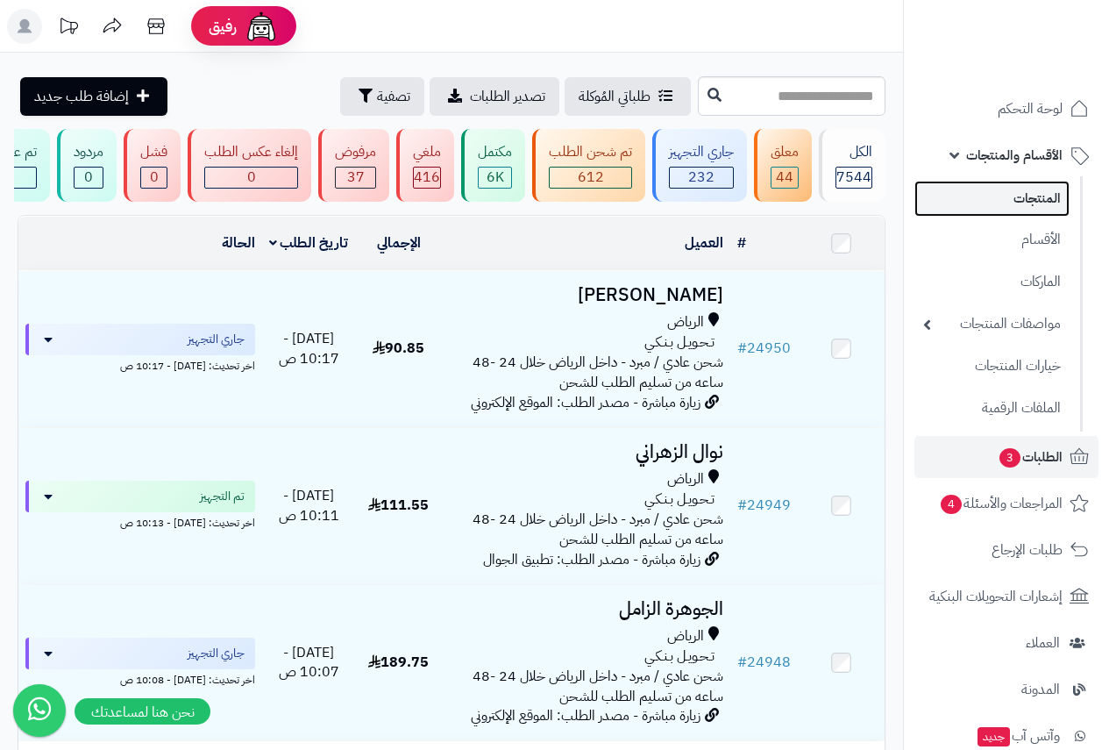
click at [1026, 196] on link "المنتجات" at bounding box center [991, 199] width 155 height 36
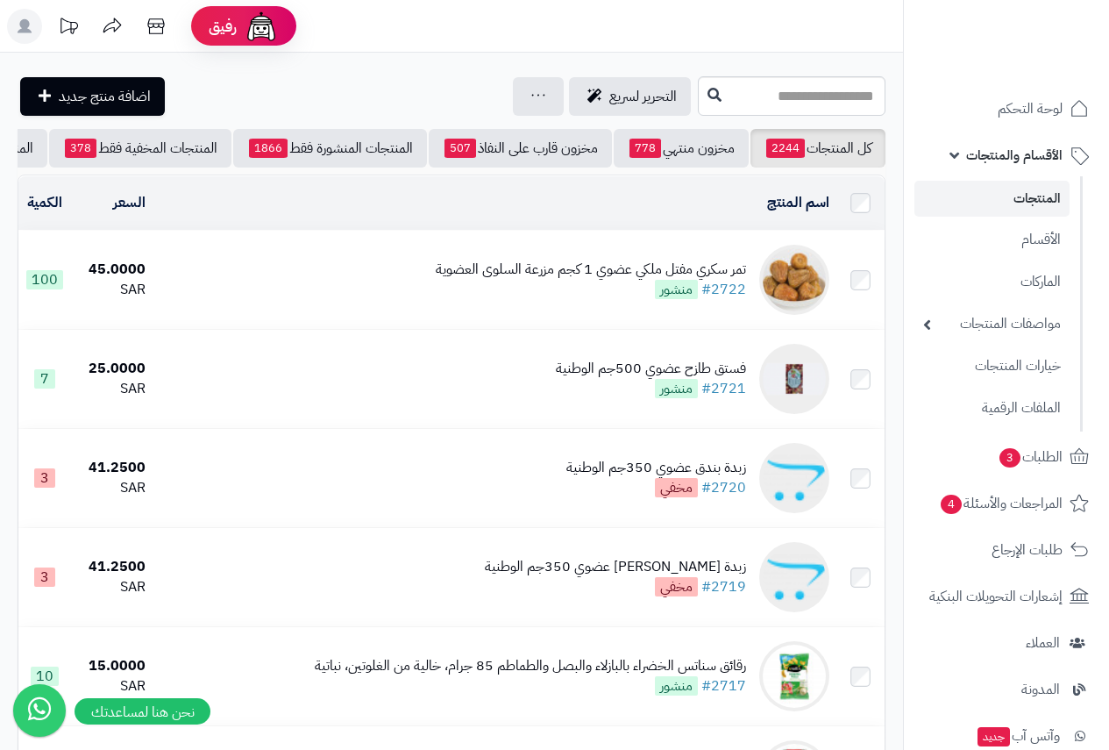
click at [579, 274] on div "تمر سكري مفتل ملكي عضوي 1 كجم مزرعة السلوى العضوية" at bounding box center [591, 269] width 310 height 20
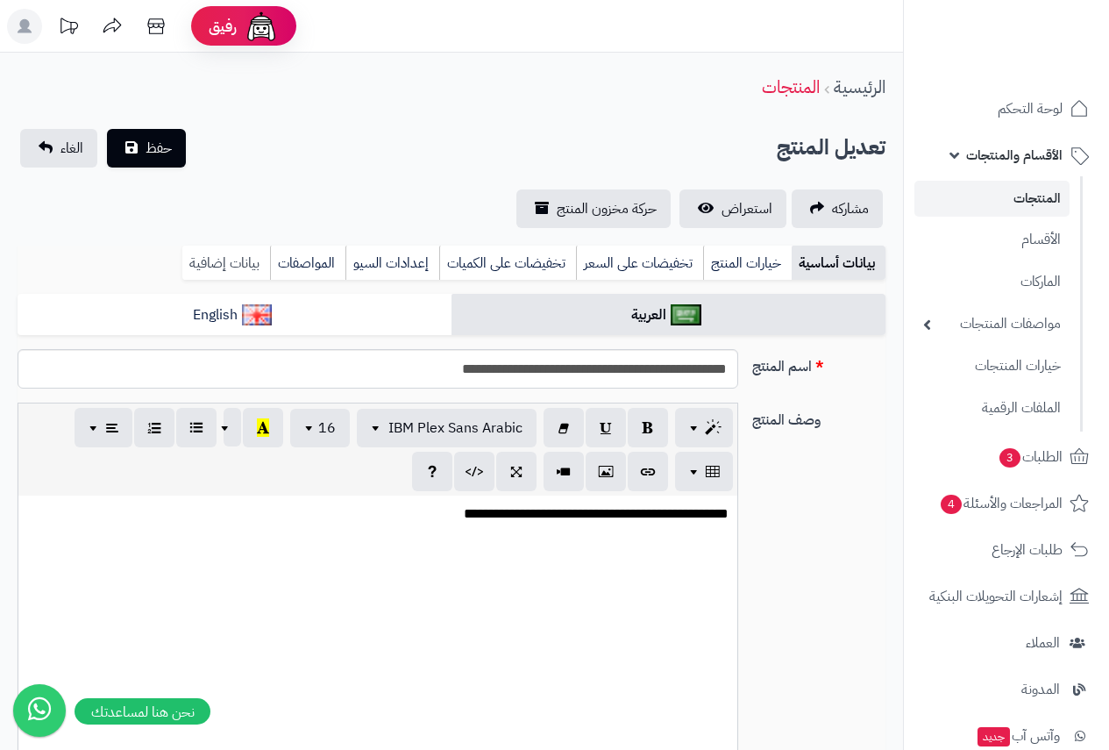
scroll to position [758, 0]
click at [227, 264] on link "بيانات إضافية" at bounding box center [226, 262] width 88 height 35
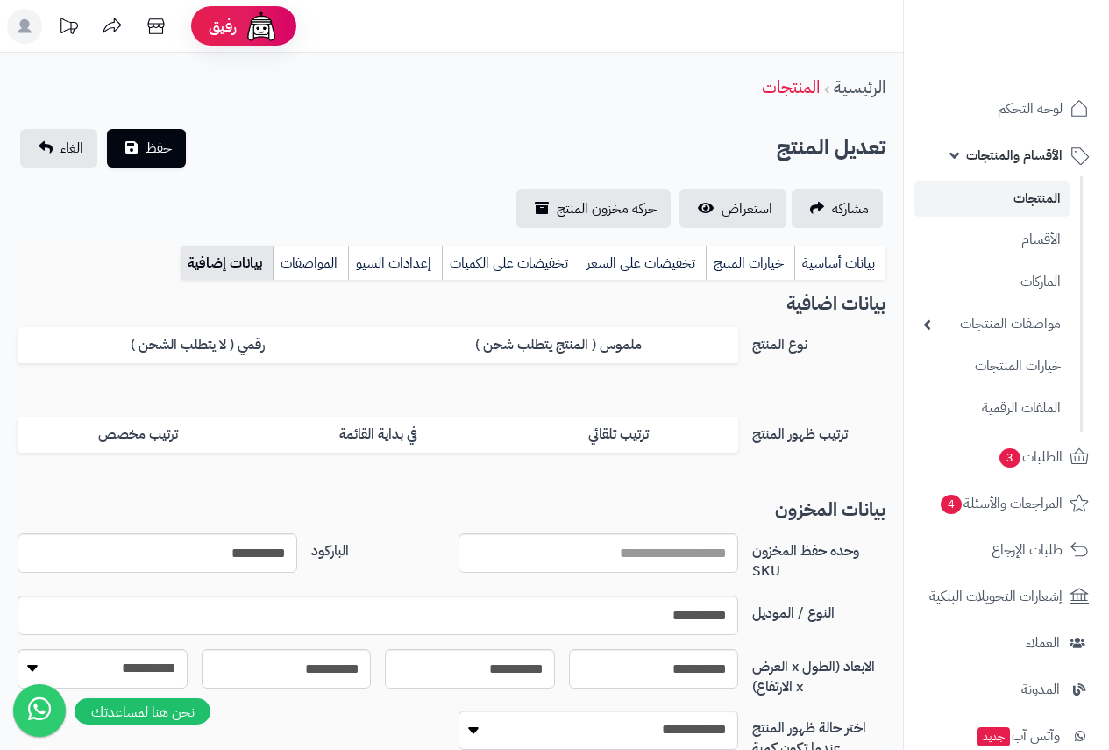
click at [1018, 199] on link "المنتجات" at bounding box center [991, 199] width 155 height 36
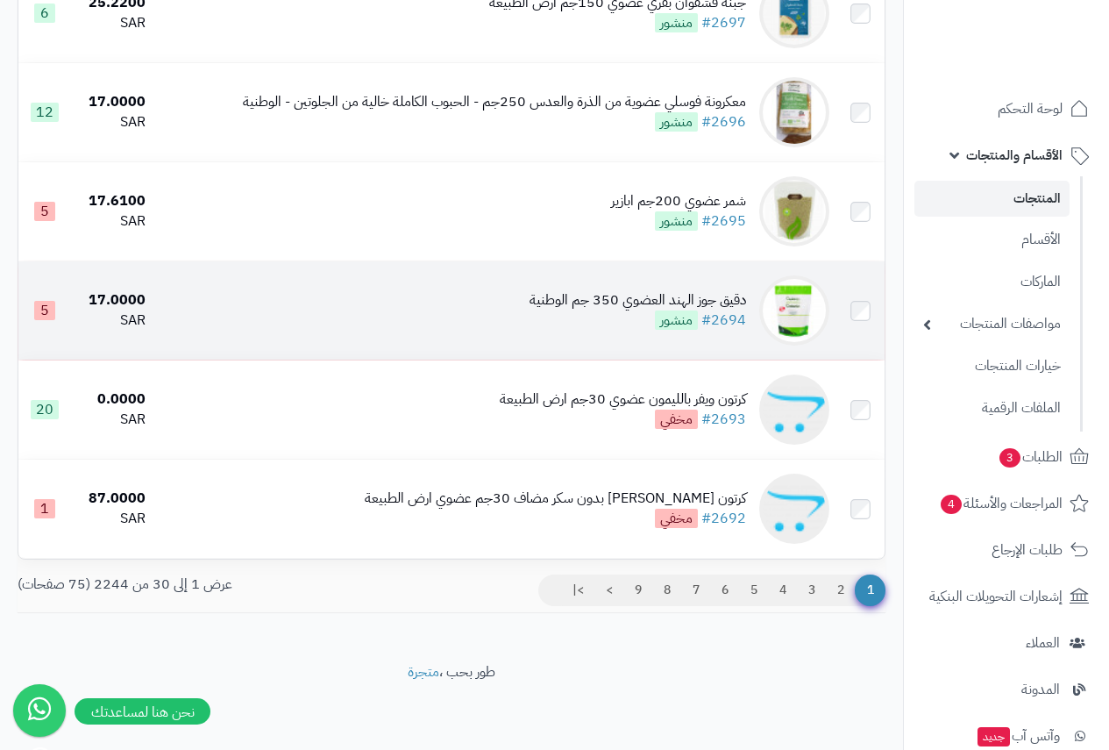
scroll to position [2655, 0]
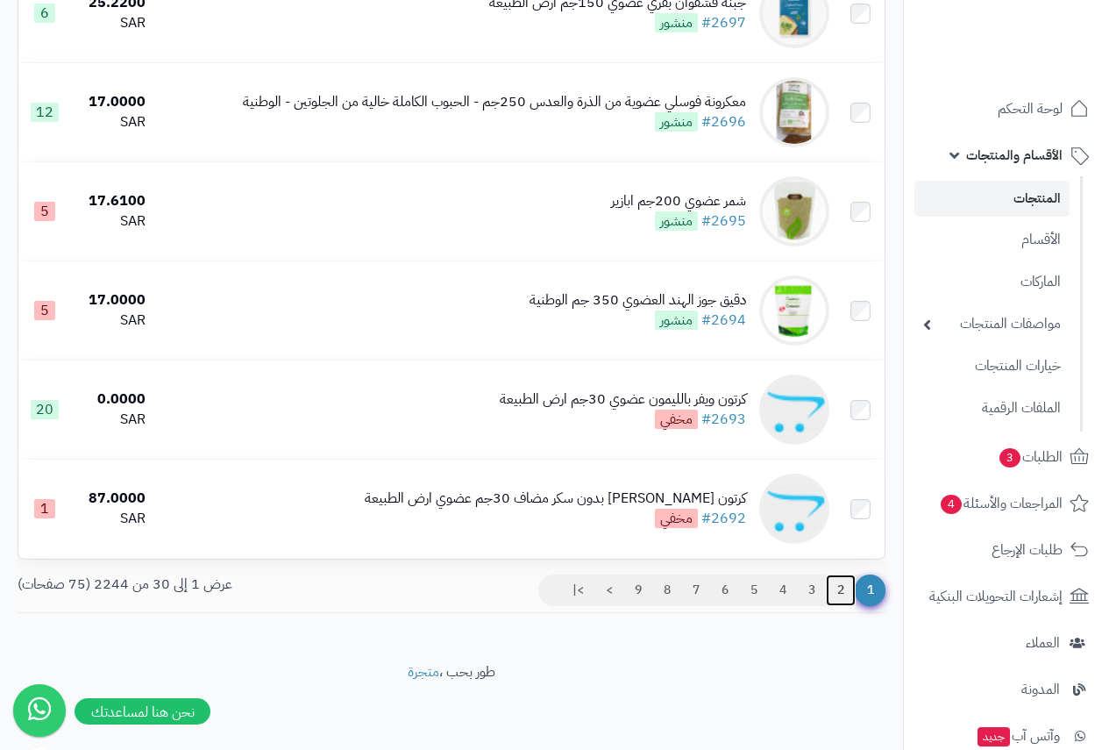
click at [843, 592] on link "2" at bounding box center [841, 590] width 30 height 32
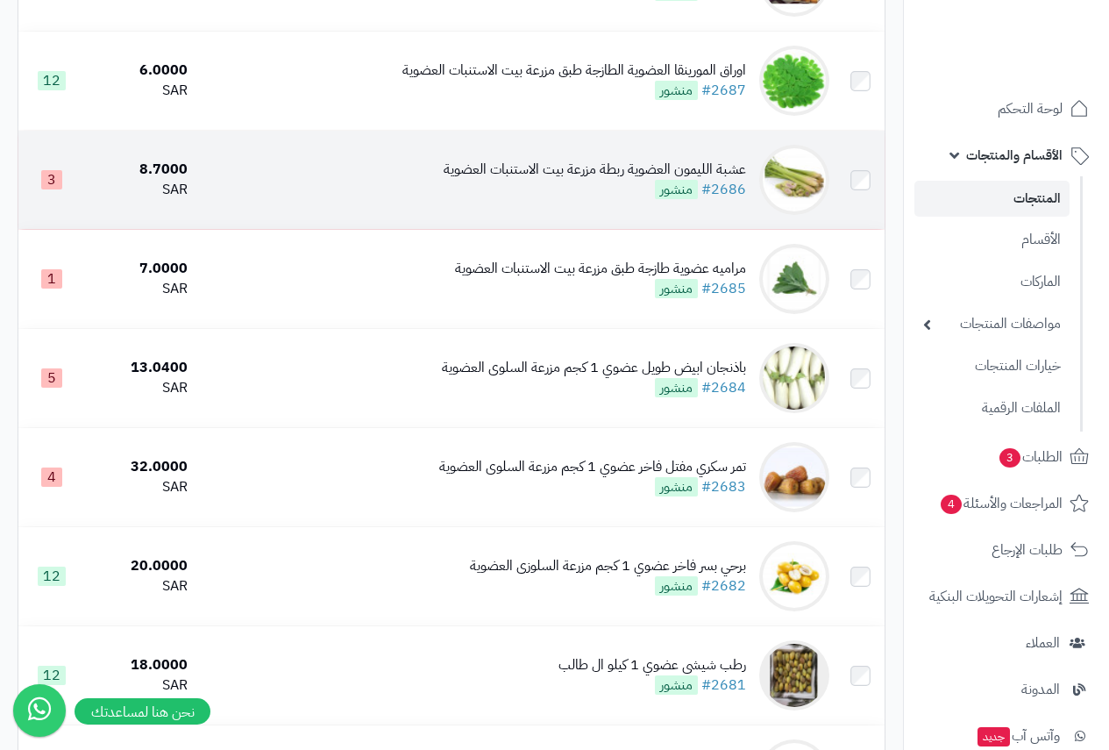
scroll to position [730, 0]
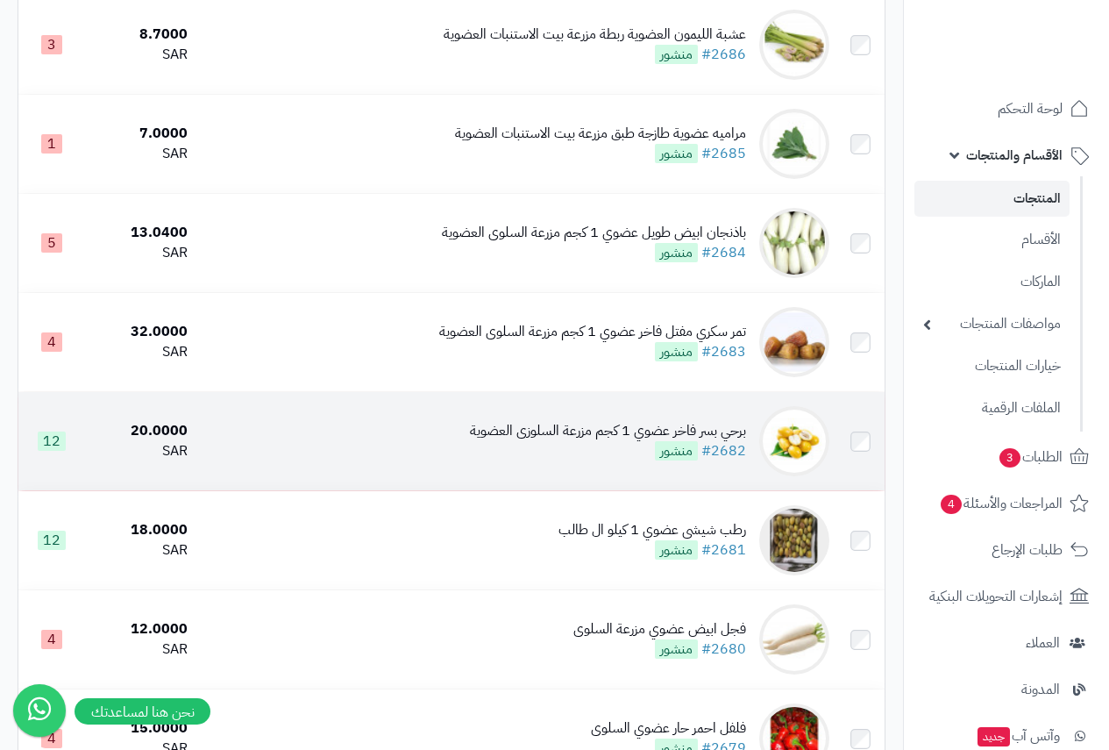
click at [473, 451] on td "برحي بسر فاخر عضوي 1 كجم مزرعة السلوزى العضوية #2682 منشور" at bounding box center [516, 441] width 642 height 98
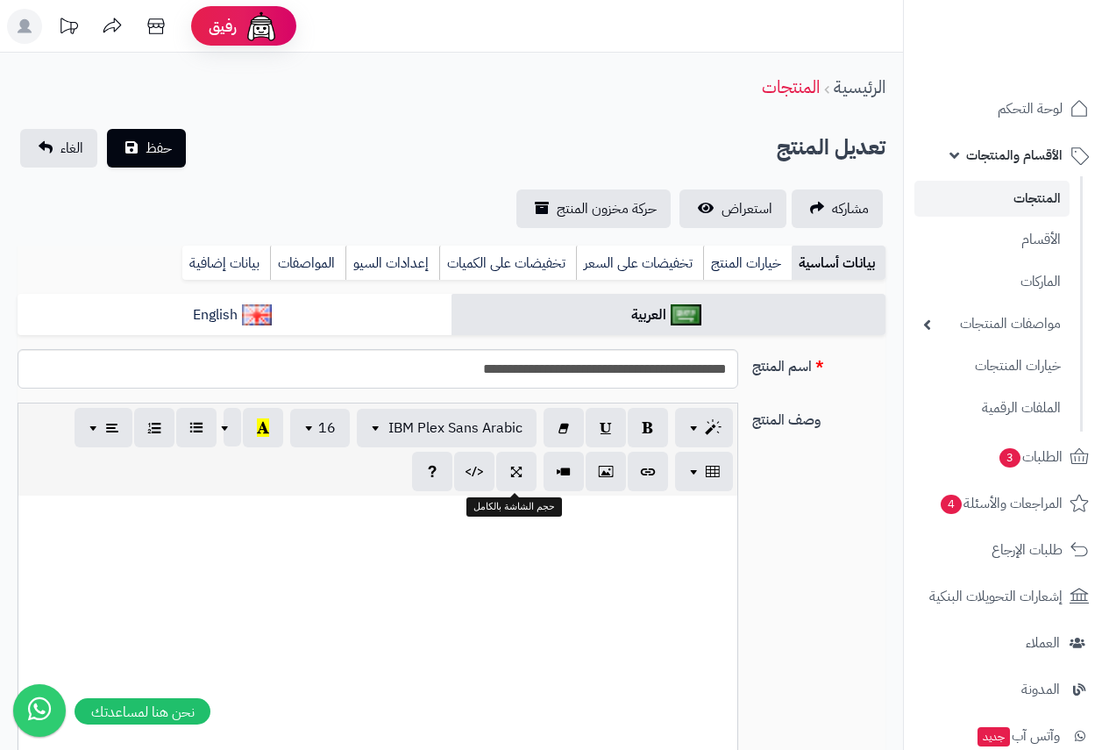
scroll to position [758, 0]
click at [213, 260] on link "بيانات إضافية" at bounding box center [226, 262] width 88 height 35
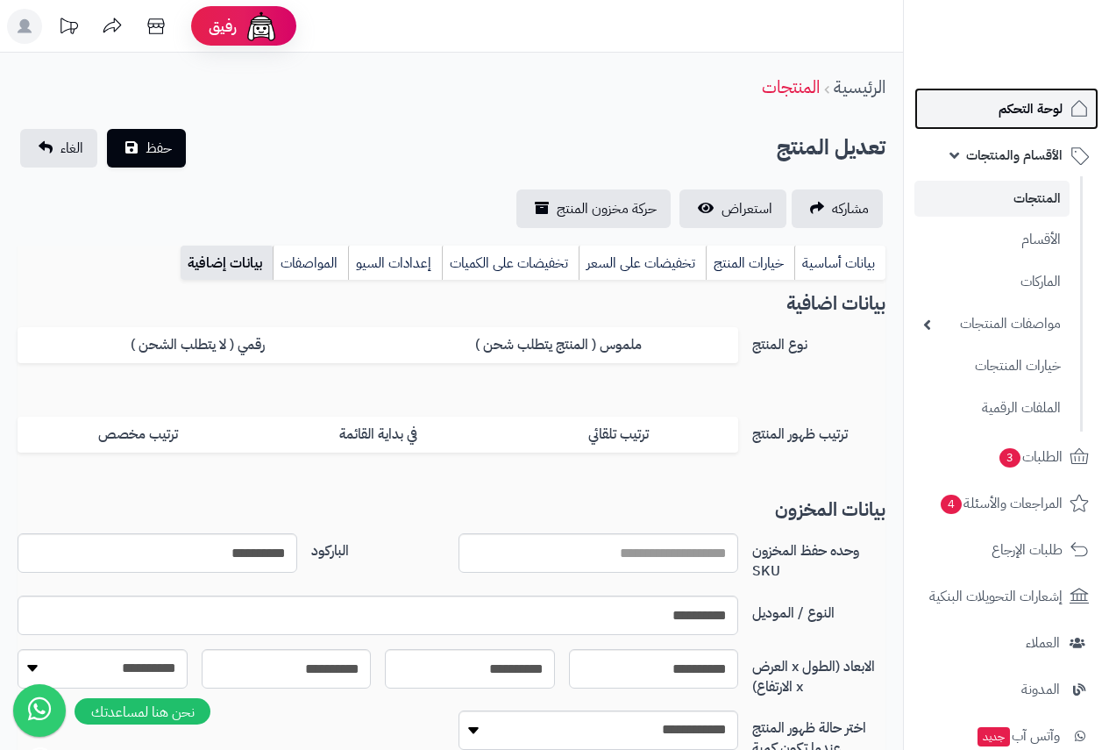
click at [1034, 115] on span "لوحة التحكم" at bounding box center [1031, 108] width 64 height 25
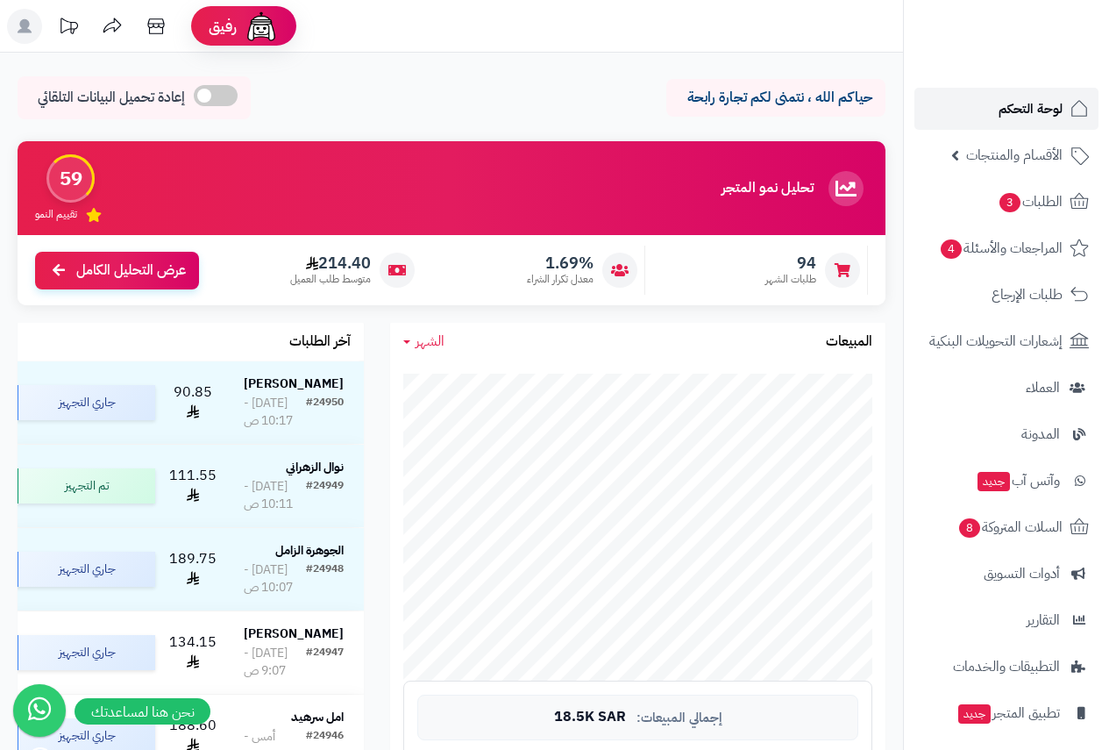
click at [1021, 92] on link "لوحة التحكم" at bounding box center [1006, 109] width 184 height 42
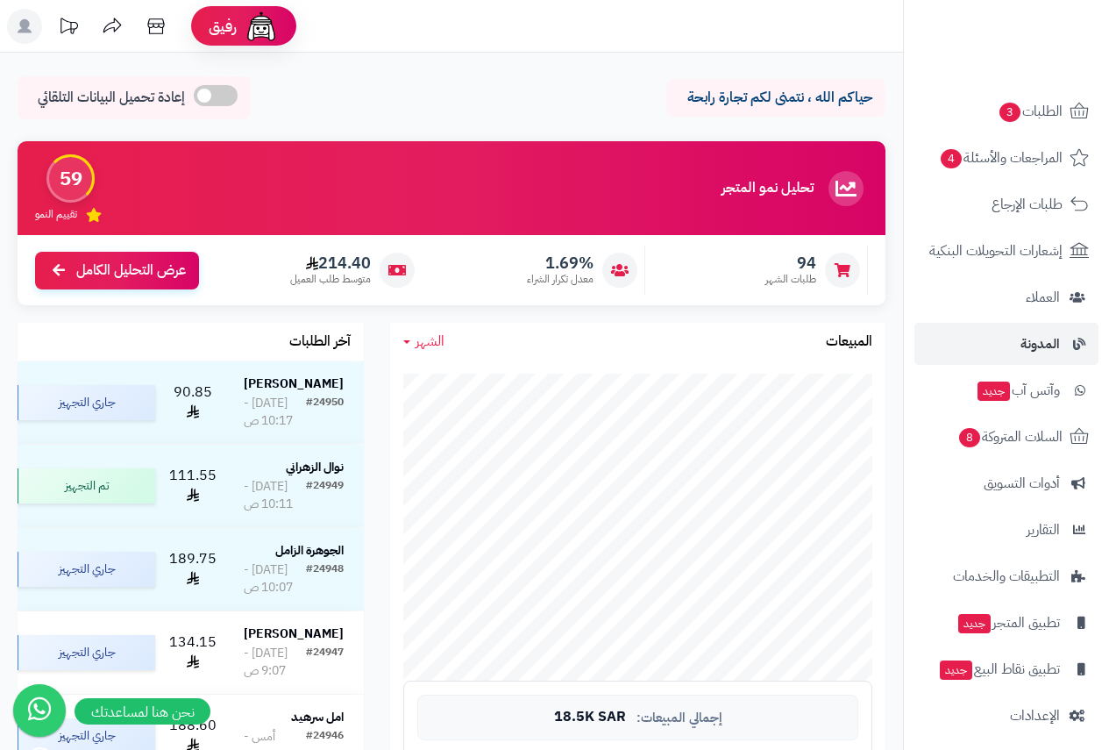
scroll to position [99, 0]
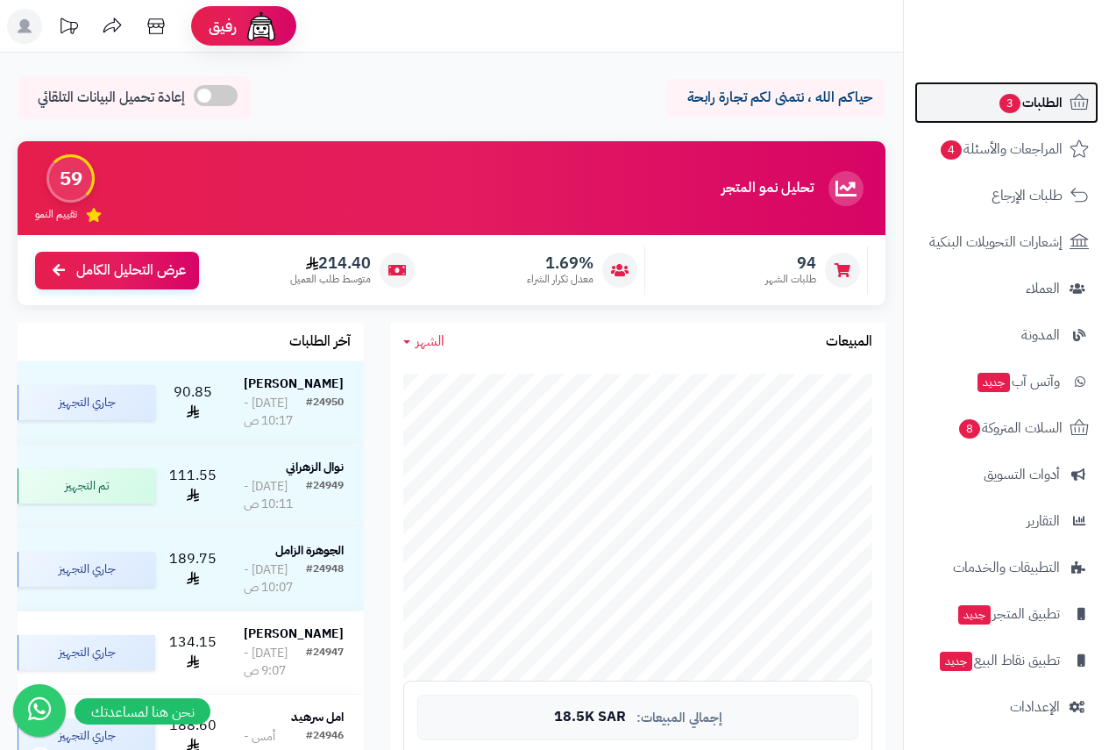
click at [1034, 103] on span "الطلبات 3" at bounding box center [1030, 102] width 65 height 25
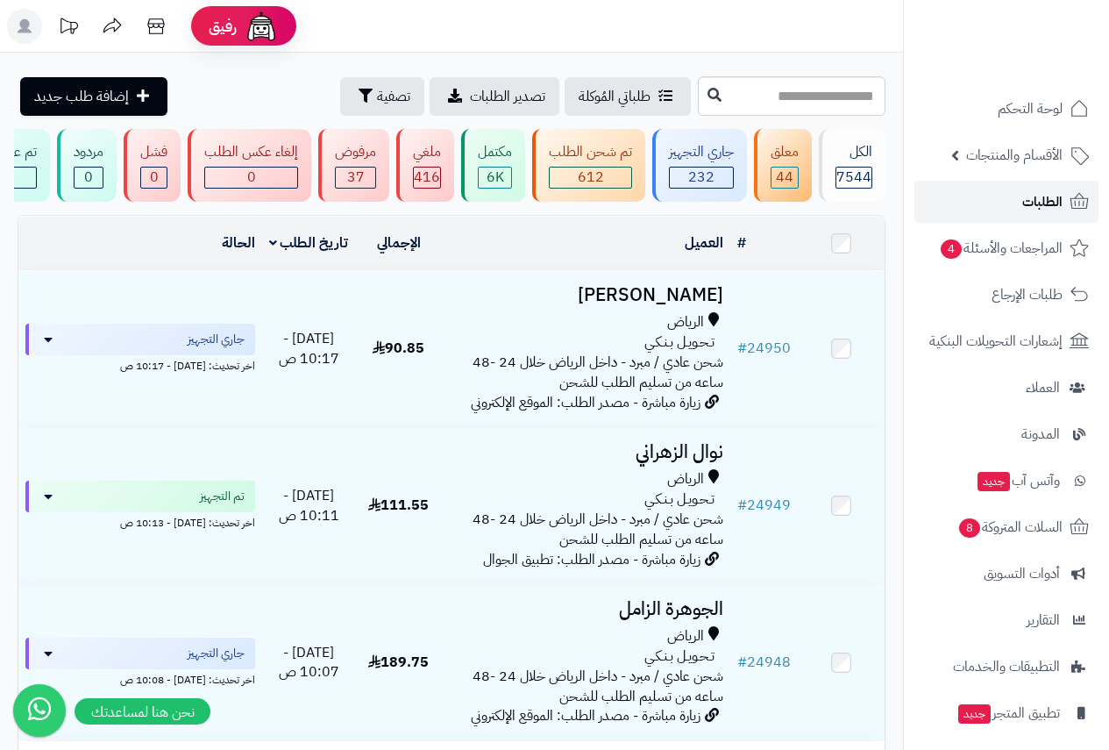
click at [1031, 201] on span "الطلبات" at bounding box center [1042, 201] width 40 height 25
